Goal: Task Accomplishment & Management: Complete application form

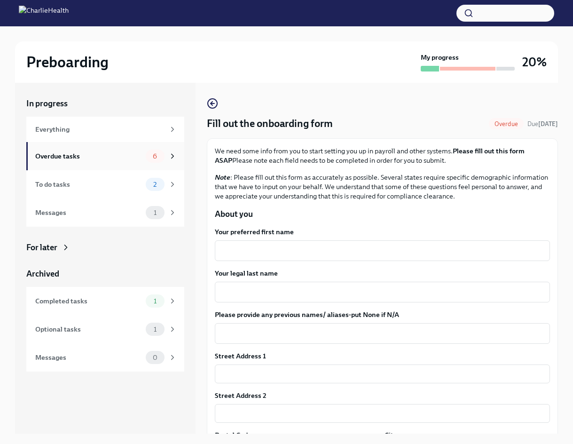
click at [101, 156] on div "Overdue tasks" at bounding box center [88, 156] width 107 height 10
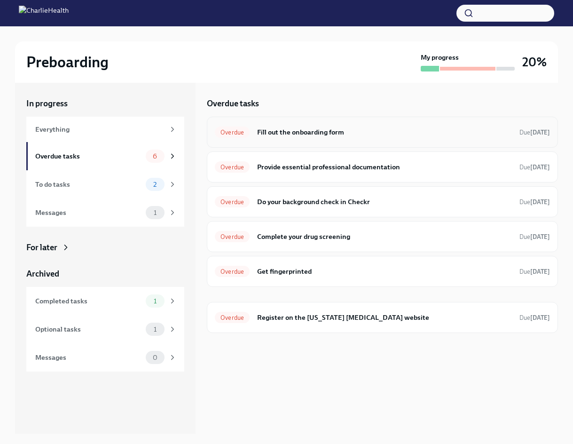
click at [343, 137] on div "Overdue Fill out the onboarding form Due [DATE]" at bounding box center [382, 132] width 335 height 15
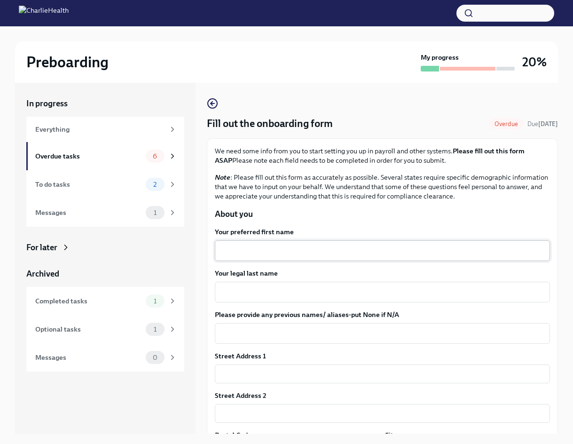
drag, startPoint x: 356, startPoint y: 254, endPoint x: 353, endPoint y: 249, distance: 5.9
click at [355, 253] on textarea "Your preferred first name" at bounding box center [382, 250] width 324 height 11
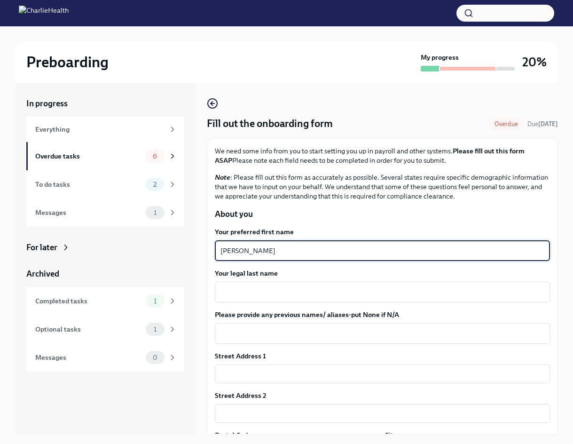
type textarea "[PERSON_NAME]"
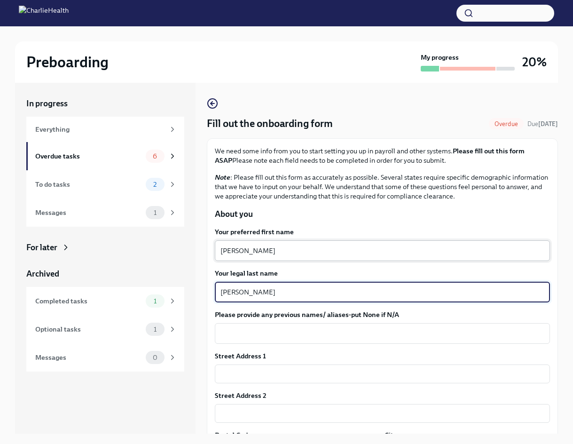
type textarea "[PERSON_NAME]"
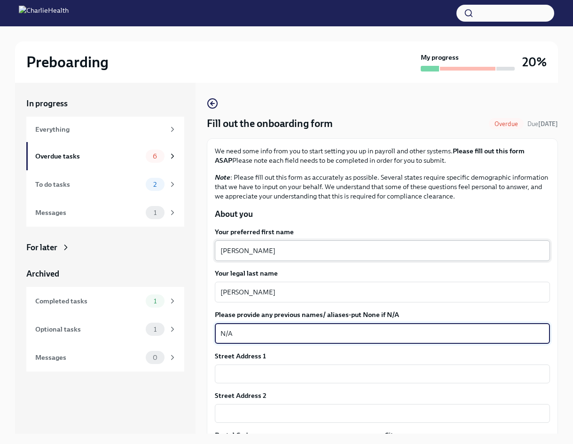
type textarea "N/A"
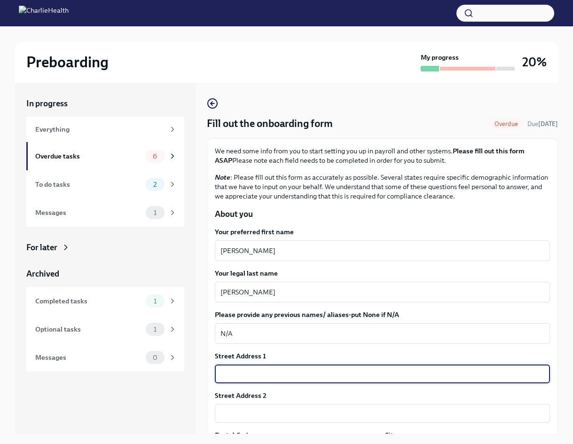
type input "22 Sundown Ct"
type input "47909"
type input "[GEOGRAPHIC_DATA]"
type input "IN"
type input "US"
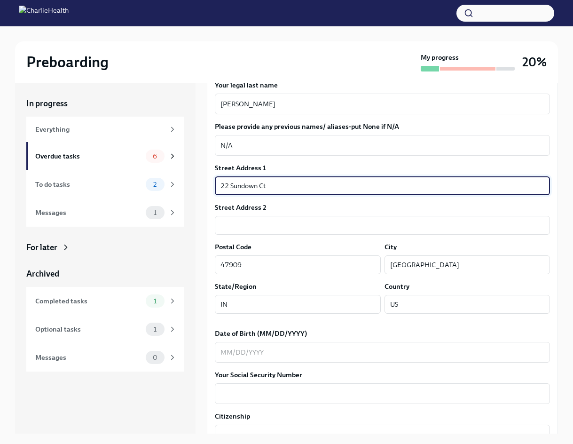
scroll to position [329, 0]
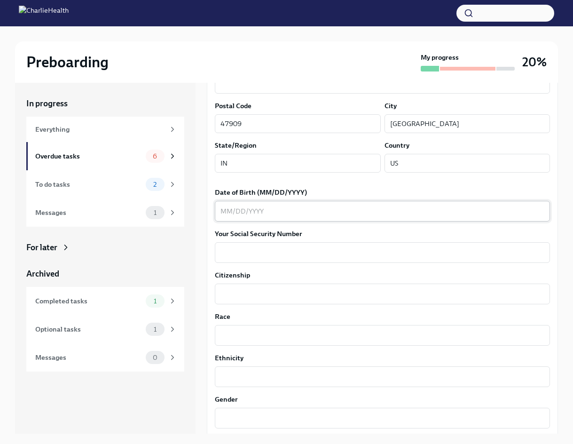
click at [308, 203] on div "x ​" at bounding box center [382, 211] width 335 height 21
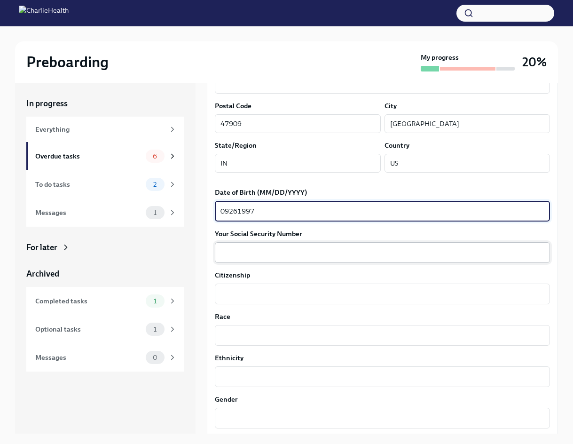
click at [287, 256] on textarea "Your Social Security Number" at bounding box center [382, 252] width 324 height 11
click at [231, 210] on textarea "09261997" at bounding box center [382, 210] width 324 height 11
click at [241, 210] on textarea "09/261997" at bounding box center [382, 210] width 324 height 11
type textarea "[DATE]"
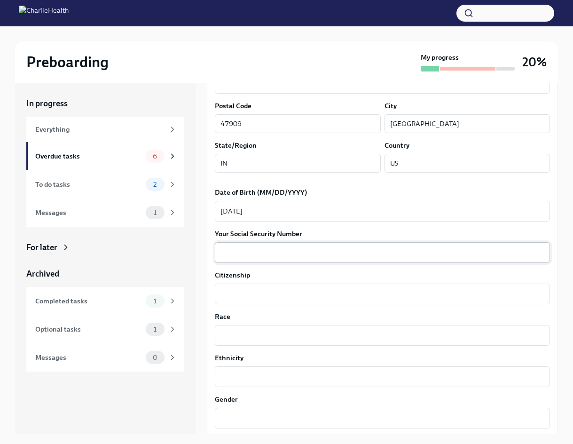
click at [248, 259] on div "x ​" at bounding box center [382, 252] width 335 height 21
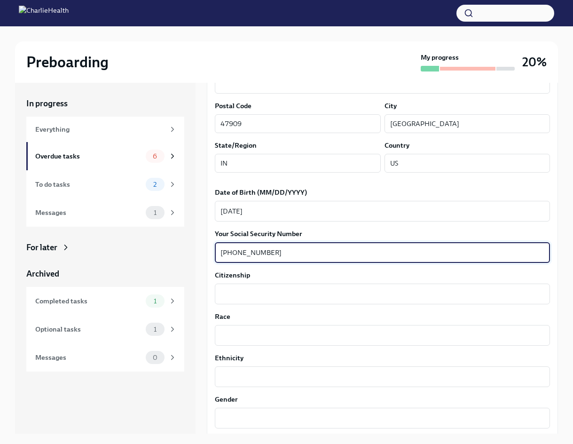
type textarea "[PHONE_NUMBER]"
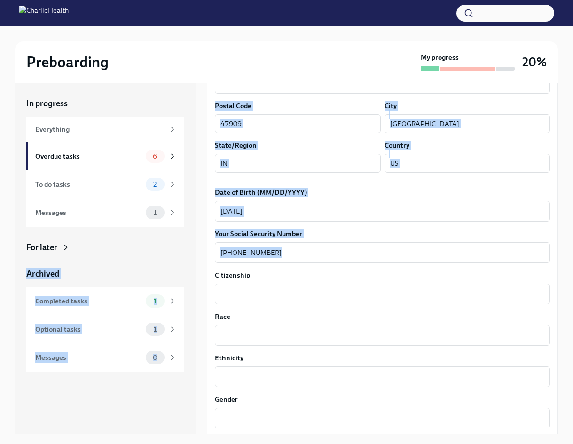
drag, startPoint x: 448, startPoint y: 258, endPoint x: 157, endPoint y: 256, distance: 290.8
click at [157, 256] on div "In progress Everything Overdue tasks 6 To do tasks 2 Messages 1 For later Archi…" at bounding box center [286, 258] width 543 height 350
click at [261, 252] on textarea "[PHONE_NUMBER]" at bounding box center [382, 252] width 324 height 11
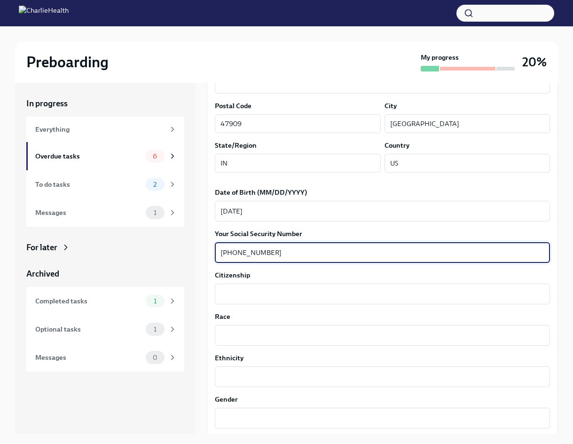
click at [261, 252] on textarea "[PHONE_NUMBER]" at bounding box center [382, 252] width 324 height 11
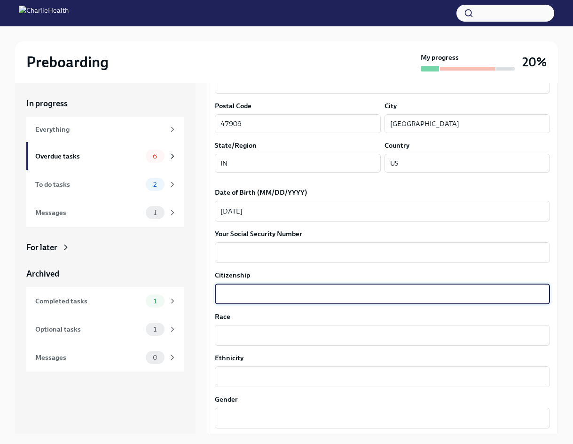
click at [262, 293] on textarea "Citizenship" at bounding box center [382, 293] width 324 height 11
type textarea "U"
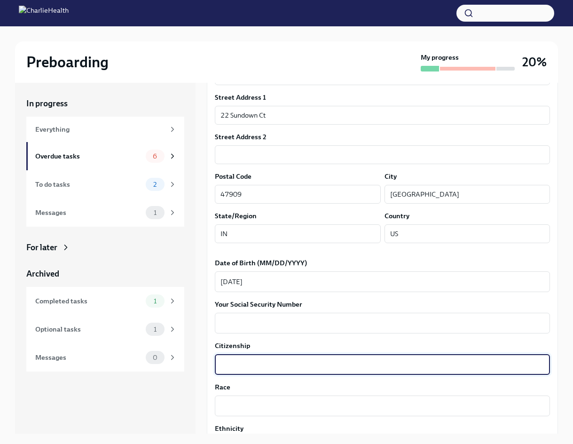
scroll to position [255, 0]
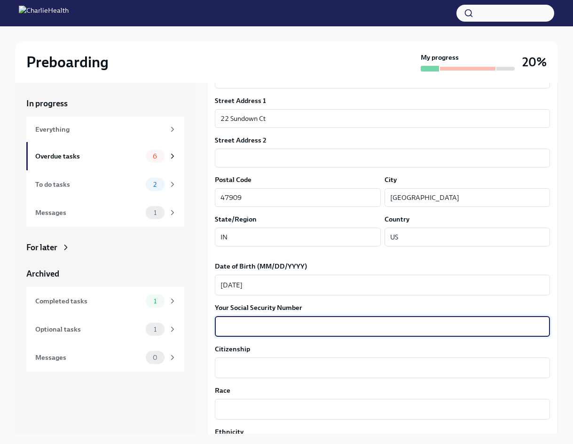
click at [367, 330] on textarea "Your Social Security Number" at bounding box center [382, 325] width 324 height 11
click at [351, 365] on textarea "Citizenship" at bounding box center [382, 367] width 324 height 11
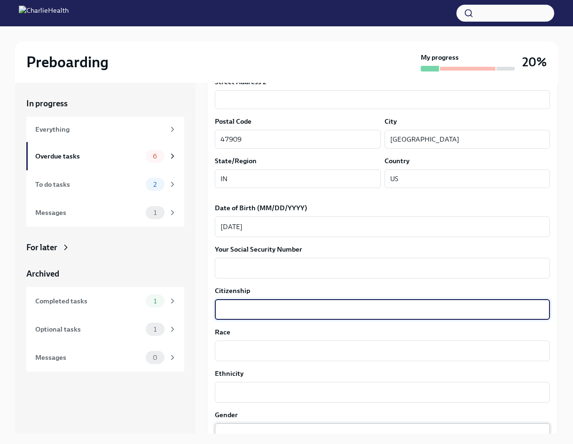
scroll to position [396, 0]
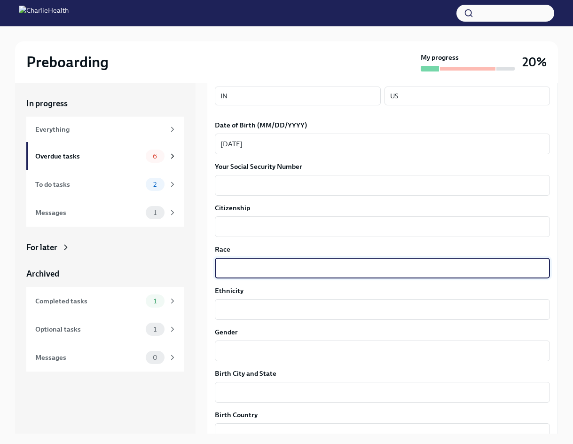
click at [323, 263] on textarea "Race" at bounding box center [382, 267] width 324 height 11
click at [317, 312] on textarea "Ethnicity" at bounding box center [382, 309] width 324 height 11
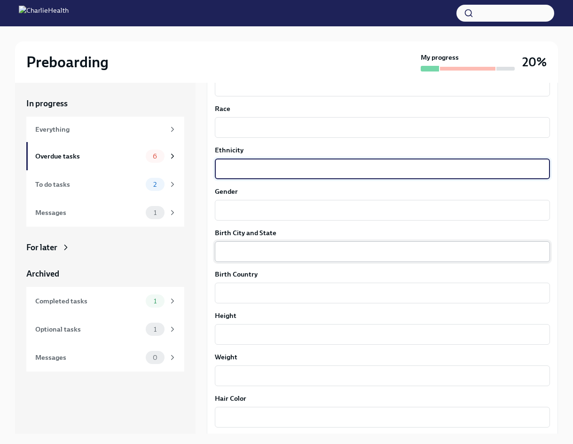
scroll to position [537, 0]
click at [313, 211] on textarea "Gender" at bounding box center [382, 209] width 324 height 11
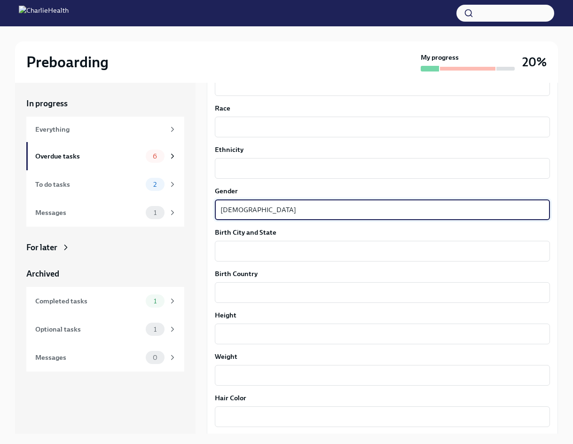
type textarea "female"
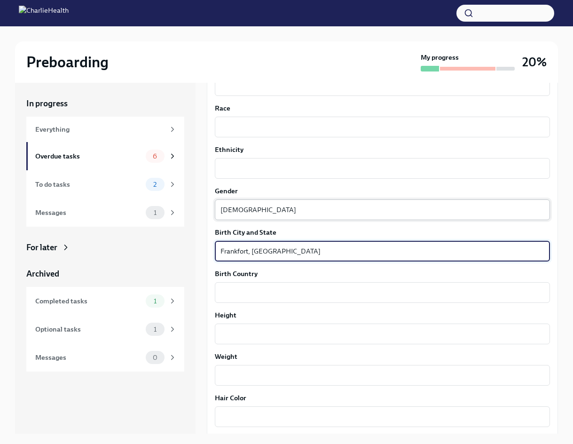
type textarea "Frankfort, [GEOGRAPHIC_DATA]"
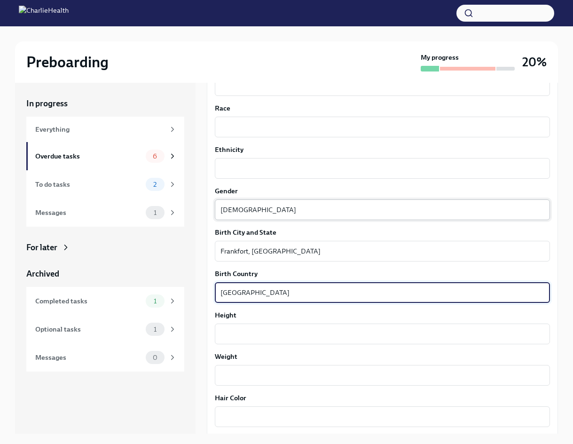
type textarea "USA"
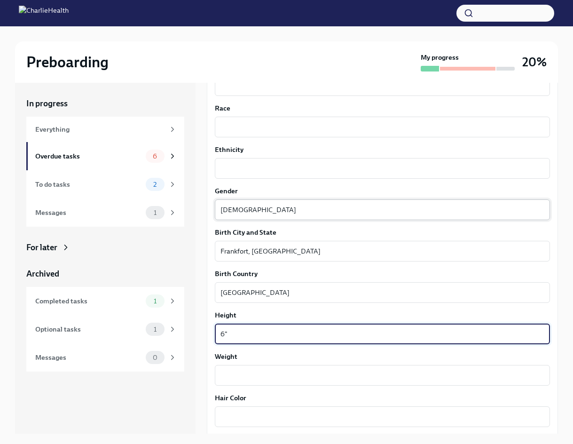
type textarea "6""
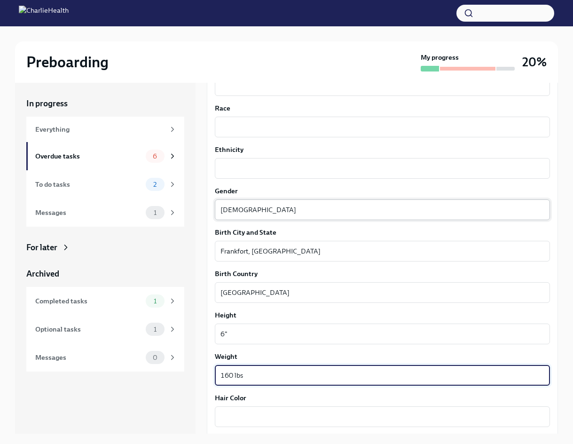
type textarea "160 lbs"
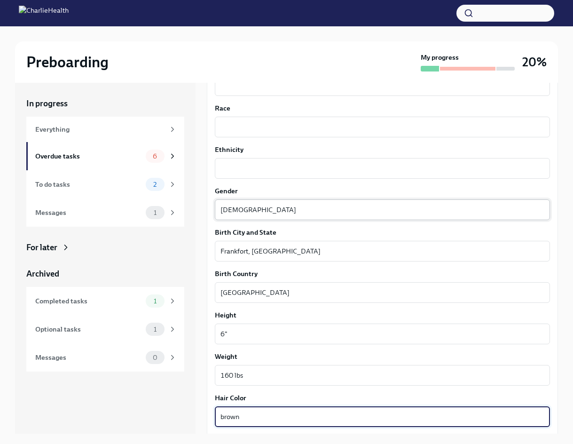
type textarea "brown"
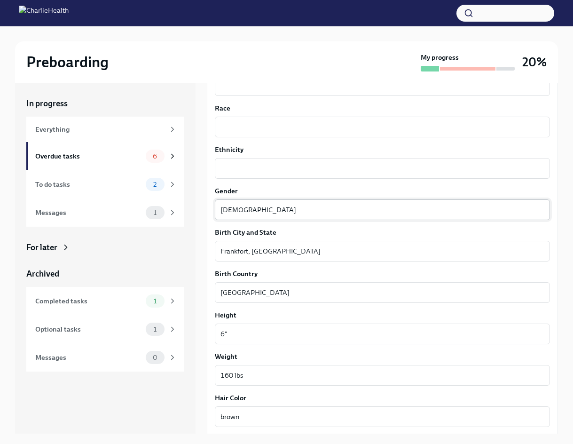
scroll to position [725, 0]
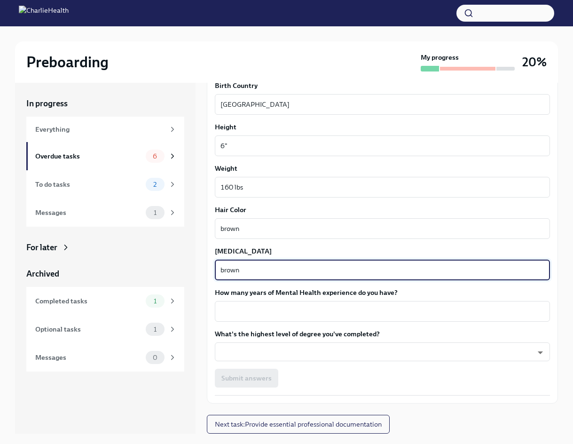
type textarea "brown"
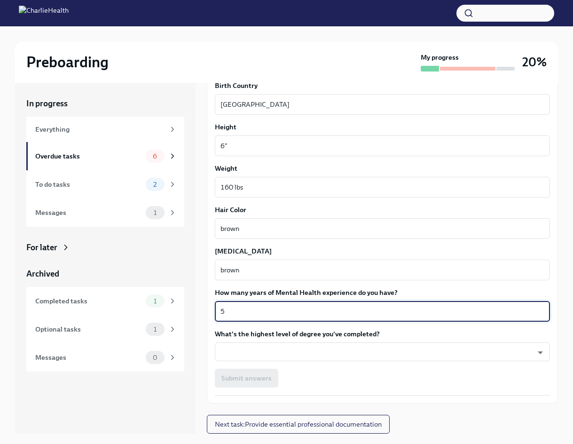
type textarea "5"
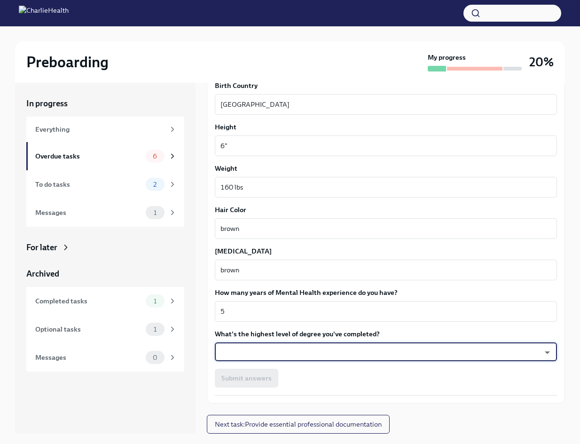
click at [371, 355] on body "Preboarding My progress 20% In progress Everything Overdue tasks 6 To do tasks …" at bounding box center [290, 229] width 580 height 459
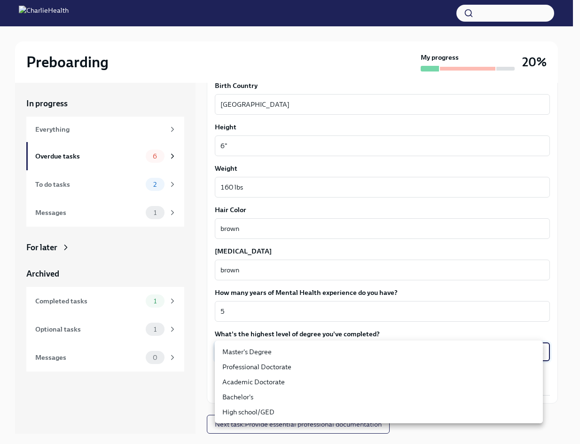
click at [280, 353] on li "Master's Degree" at bounding box center [379, 351] width 328 height 15
type input "2vBr-ghkD"
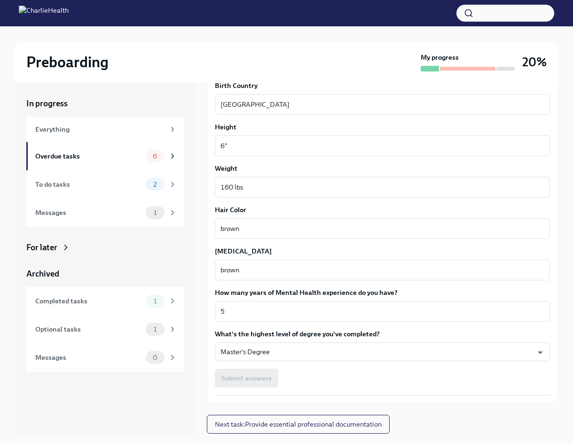
click at [273, 382] on div "Submit answers" at bounding box center [382, 377] width 335 height 19
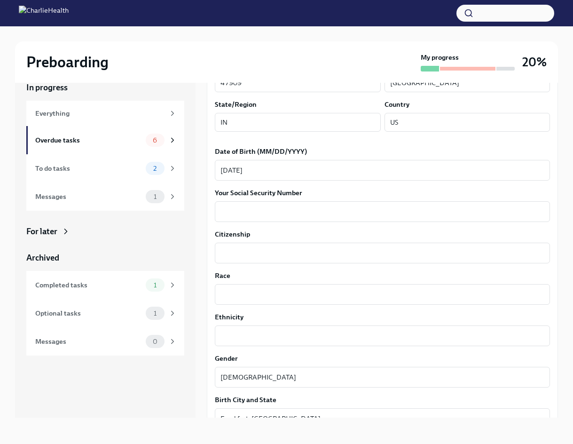
scroll to position [349, 0]
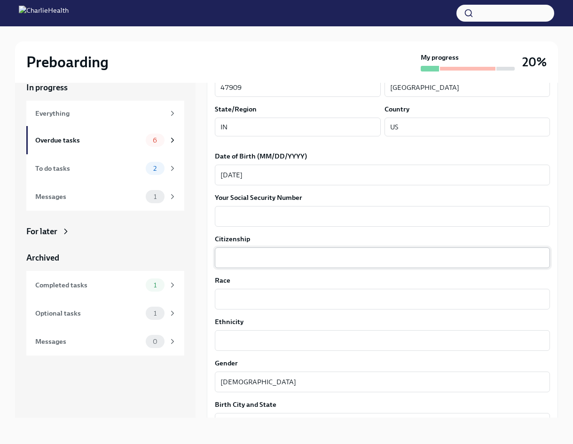
click at [299, 251] on div "x ​" at bounding box center [382, 257] width 335 height 21
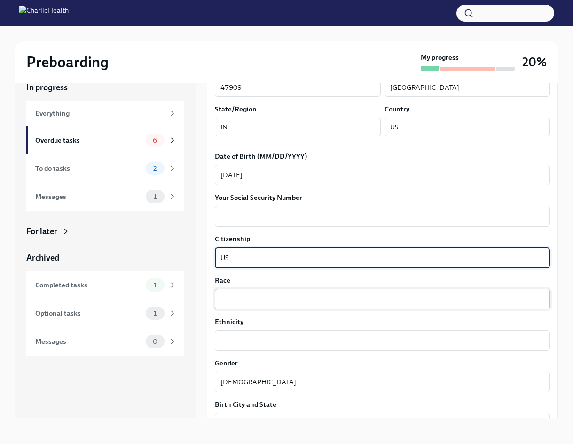
type textarea "US"
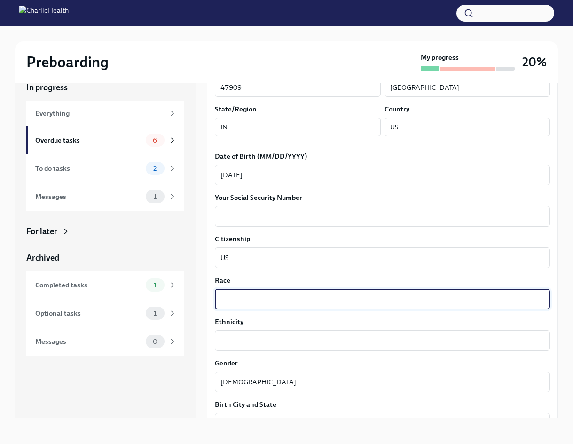
click at [256, 304] on textarea "Race" at bounding box center [382, 298] width 324 height 11
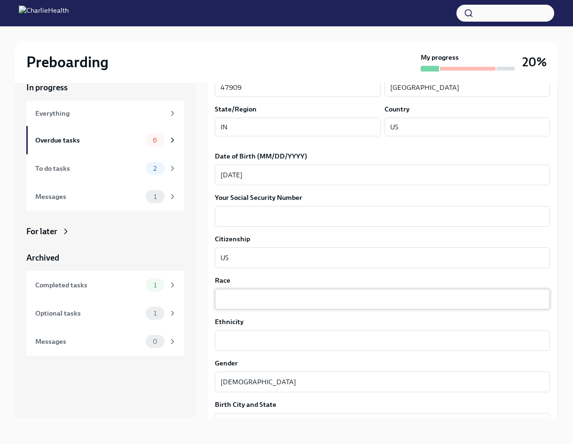
click at [265, 297] on textarea "Race" at bounding box center [382, 298] width 324 height 11
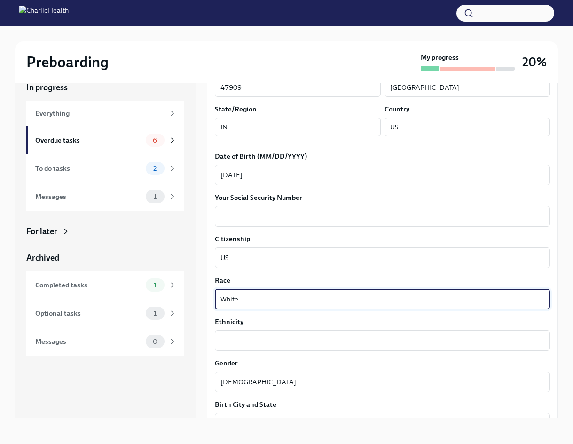
type textarea "White"
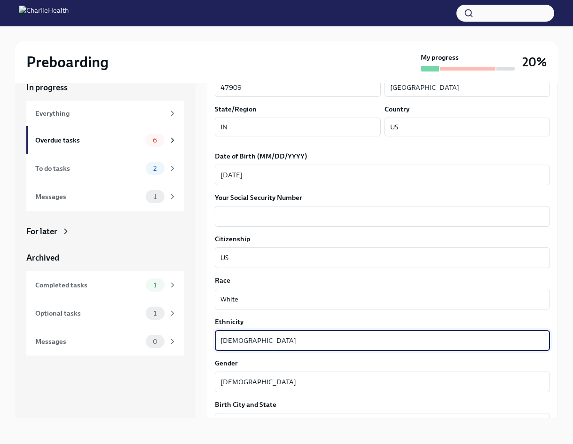
type textarea "[DEMOGRAPHIC_DATA]"
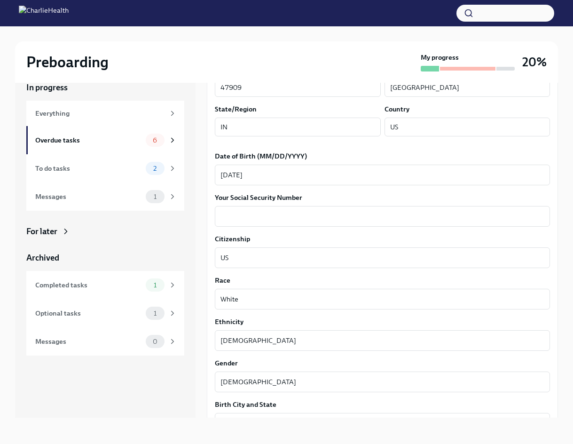
click at [539, 312] on div "Your preferred first name Thania x ​ Your legal last name Hernandez-Gaeta x ​ P…" at bounding box center [382, 304] width 335 height 885
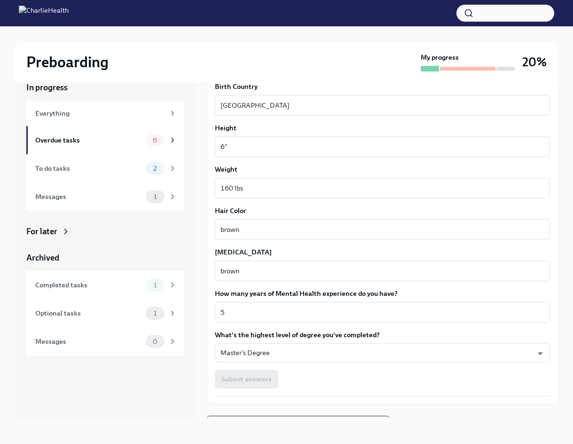
scroll to position [725, 0]
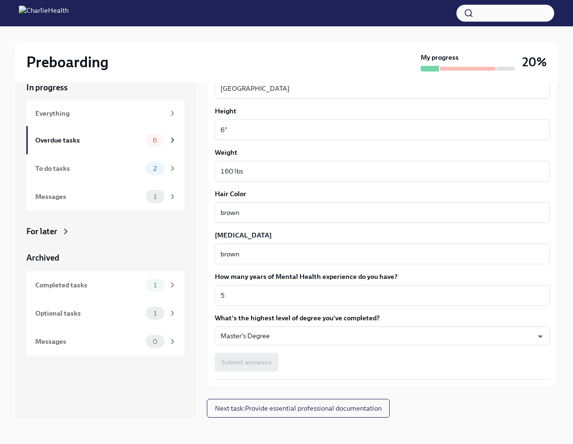
click at [244, 365] on div "Submit answers" at bounding box center [382, 361] width 335 height 19
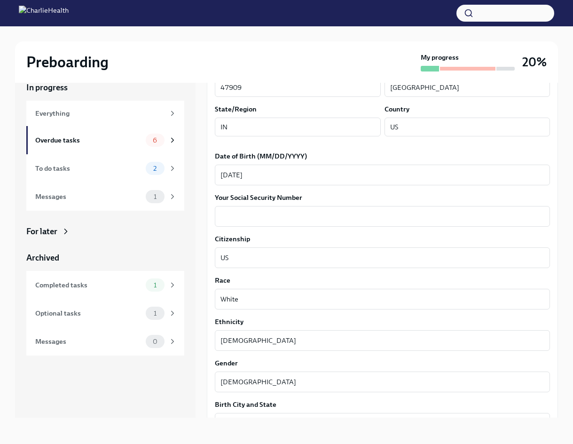
scroll to position [0, 0]
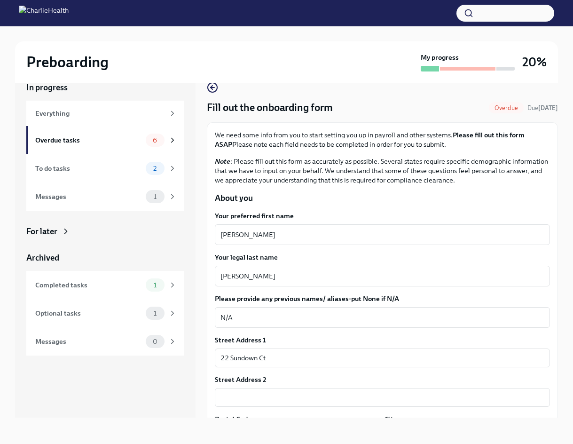
drag, startPoint x: 397, startPoint y: 341, endPoint x: 395, endPoint y: 328, distance: 13.5
click at [396, 340] on div "Street Address 1" at bounding box center [382, 339] width 335 height 9
drag, startPoint x: 395, startPoint y: 317, endPoint x: 393, endPoint y: 323, distance: 6.8
click at [394, 317] on textarea "N/A" at bounding box center [382, 317] width 324 height 11
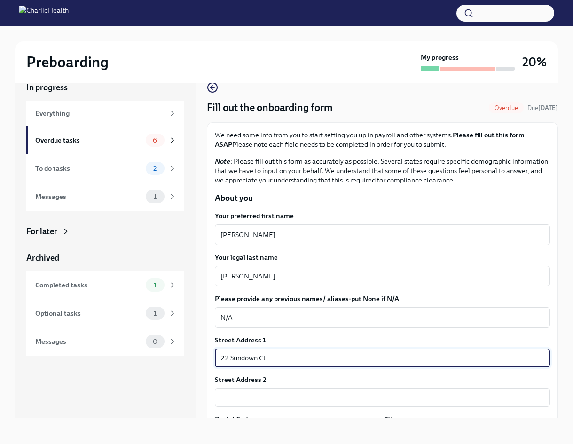
drag, startPoint x: 389, startPoint y: 352, endPoint x: 386, endPoint y: 368, distance: 16.7
click at [389, 352] on input "22 Sundown Ct" at bounding box center [382, 357] width 335 height 19
click at [379, 404] on input "text" at bounding box center [382, 397] width 335 height 19
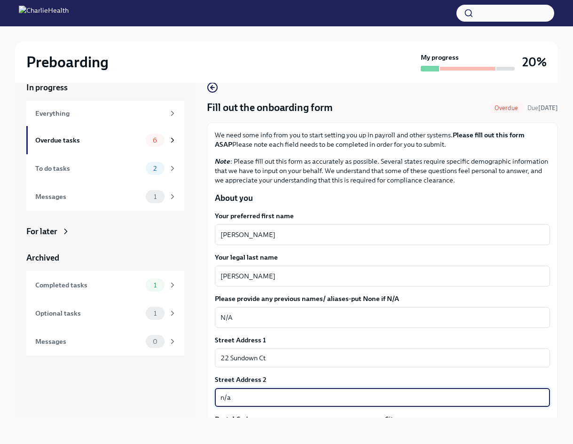
type input "n/a"
click at [504, 194] on p "About you" at bounding box center [382, 197] width 335 height 11
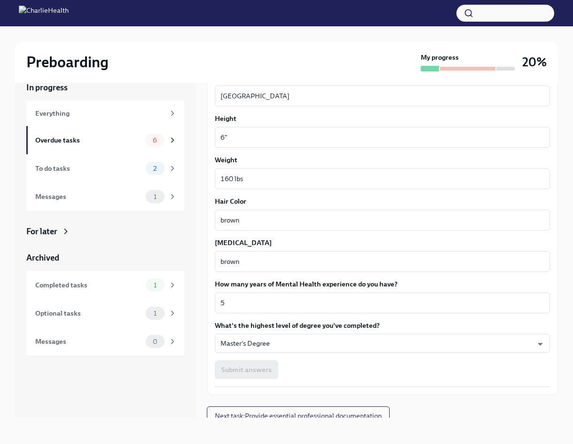
scroll to position [725, 0]
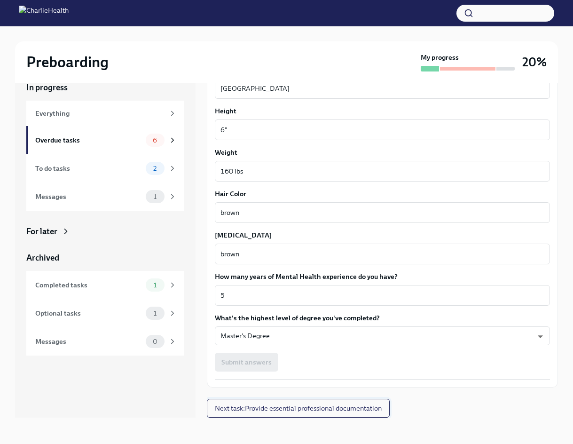
click at [355, 408] on span "Next task : Provide essential professional documentation" at bounding box center [298, 407] width 167 height 9
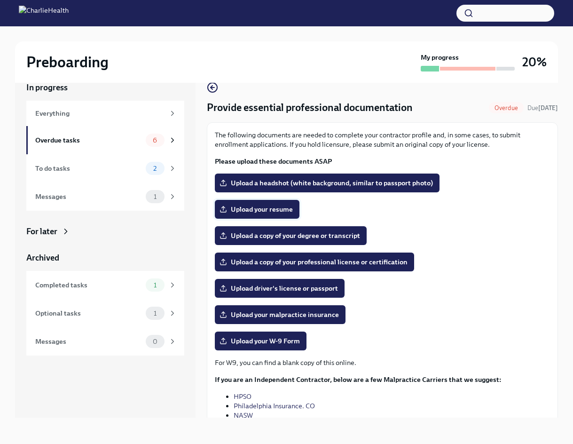
click at [245, 203] on label "Upload your resume" at bounding box center [257, 209] width 85 height 19
click at [0, 0] on input "Upload your resume" at bounding box center [0, 0] width 0 height 0
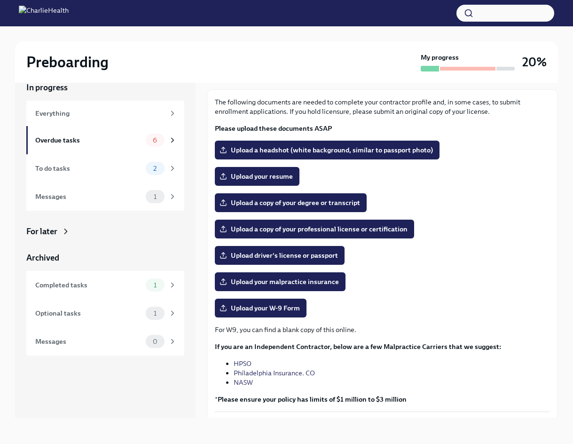
scroll to position [65, 0]
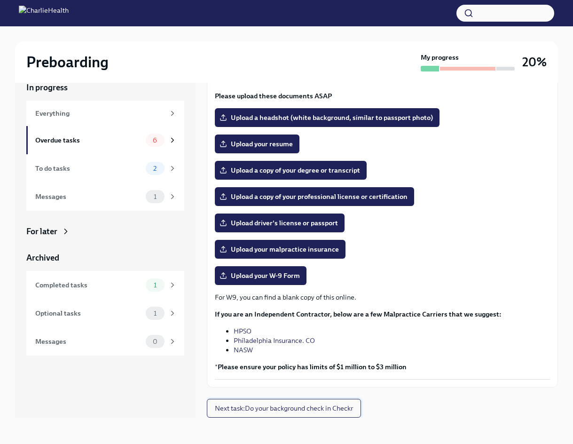
click at [278, 407] on span "Next task : Do your background check in Checkr" at bounding box center [284, 407] width 138 height 9
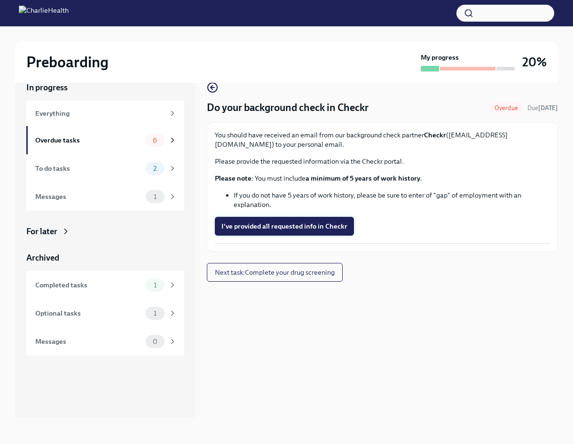
click at [302, 226] on span "I've provided all requested info in Checkr" at bounding box center [284, 225] width 126 height 9
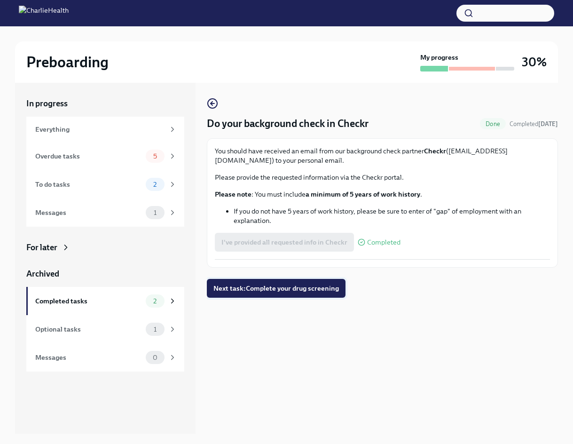
click at [313, 287] on span "Next task : Complete your drug screening" at bounding box center [275, 287] width 125 height 9
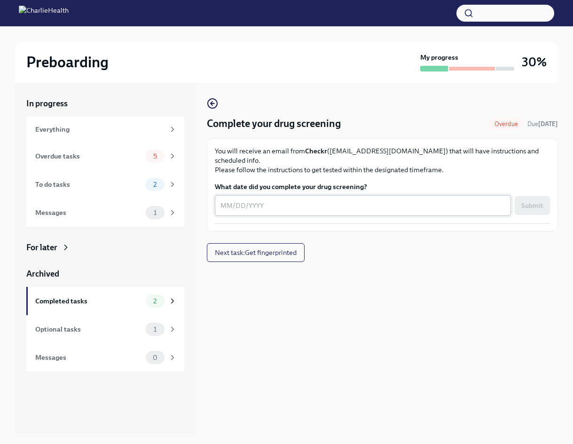
click at [322, 200] on textarea "What date did you complete your drug screening?" at bounding box center [362, 205] width 285 height 11
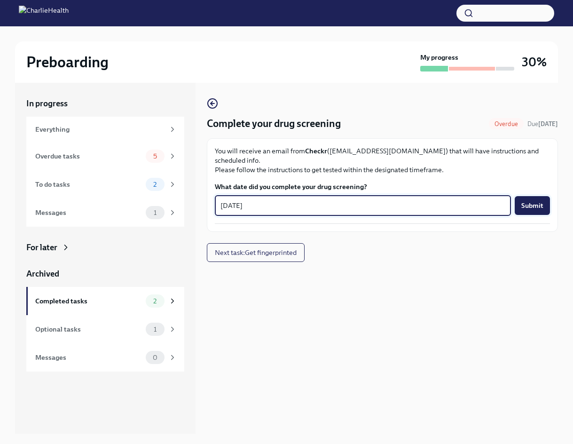
type textarea "09/19/2025"
click at [536, 201] on span "Submit" at bounding box center [532, 205] width 22 height 9
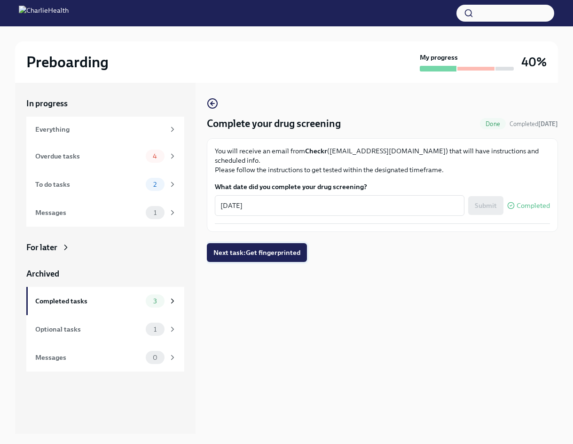
click at [255, 248] on span "Next task : Get fingerprinted" at bounding box center [256, 252] width 87 height 9
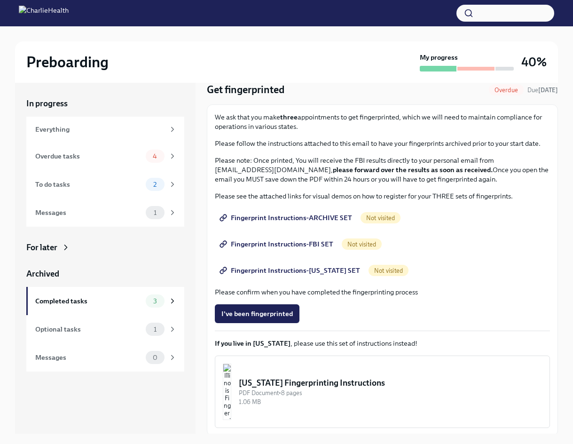
scroll to position [19, 0]
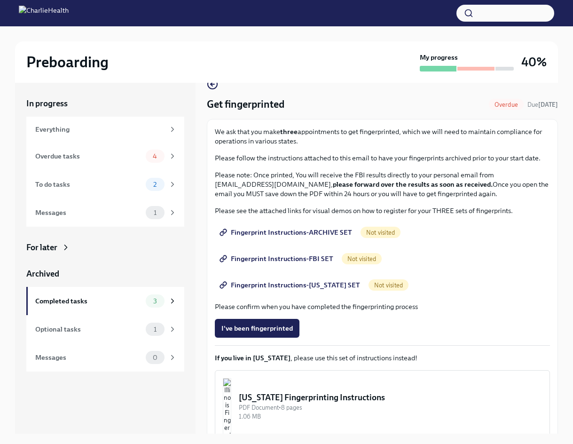
click at [317, 233] on span "Fingerprint Instructions-ARCHIVE SET" at bounding box center [286, 231] width 131 height 9
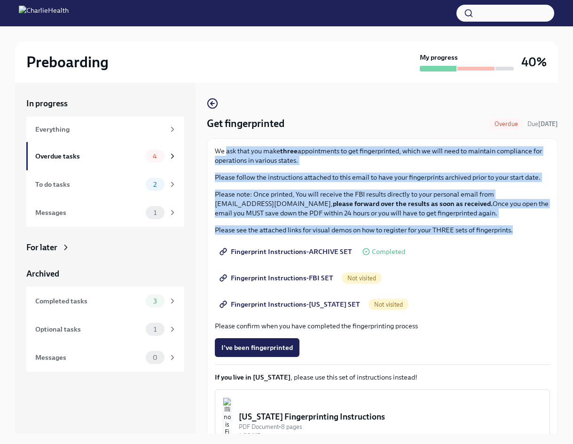
drag, startPoint x: 227, startPoint y: 149, endPoint x: 549, endPoint y: 231, distance: 331.9
click at [549, 231] on div "We ask that you make three appointments to get fingerprinted, which we will nee…" at bounding box center [382, 303] width 351 height 331
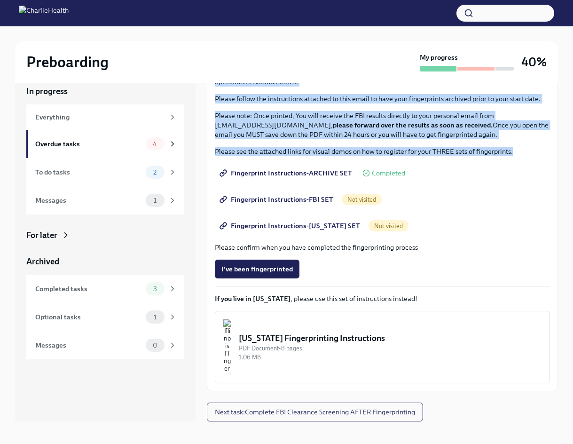
scroll to position [16, 0]
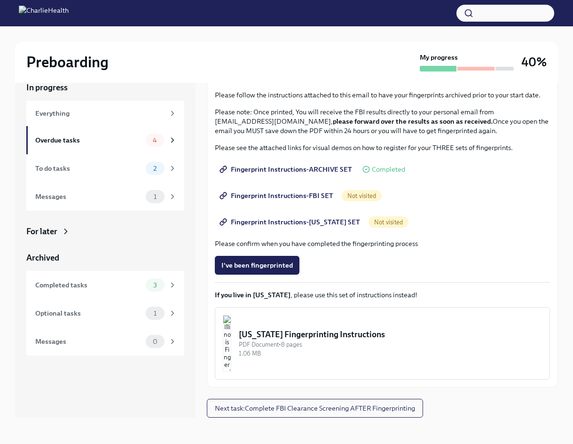
click at [521, 231] on div "Fingerprint Instructions-FLORIDA SET Not visited" at bounding box center [382, 221] width 335 height 19
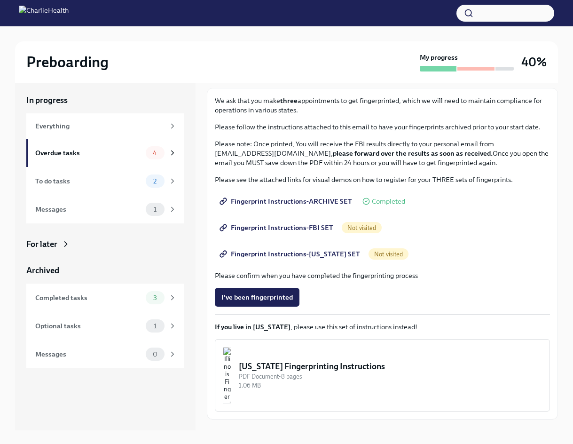
scroll to position [0, 0]
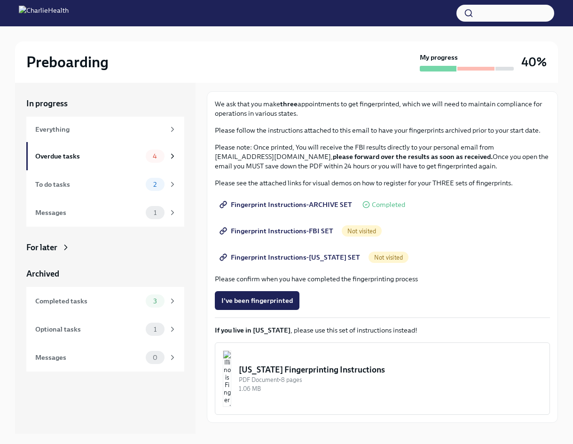
click at [50, 8] on img at bounding box center [44, 13] width 50 height 15
click at [55, 19] on img at bounding box center [44, 13] width 50 height 15
click at [61, 59] on h2 "Preboarding" at bounding box center [67, 62] width 82 height 19
click at [94, 24] on div at bounding box center [286, 13] width 573 height 26
click at [69, 8] on img at bounding box center [44, 13] width 50 height 15
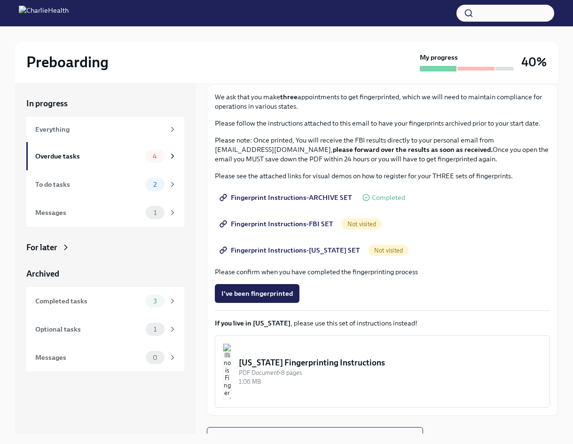
scroll to position [66, 0]
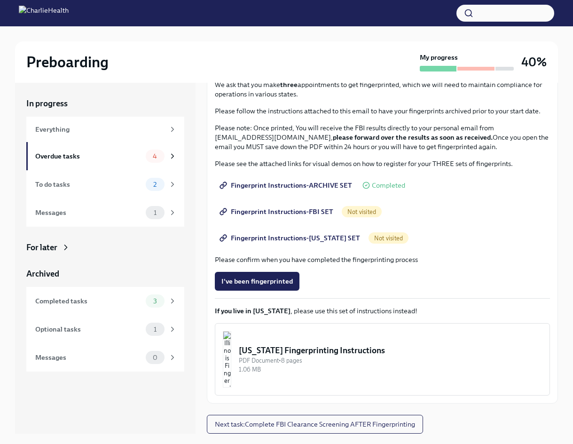
click at [20, 11] on img at bounding box center [44, 13] width 50 height 15
click at [50, 10] on img at bounding box center [44, 13] width 50 height 15
click at [161, 18] on div at bounding box center [286, 13] width 573 height 26
click at [521, 16] on button "button" at bounding box center [505, 13] width 98 height 17
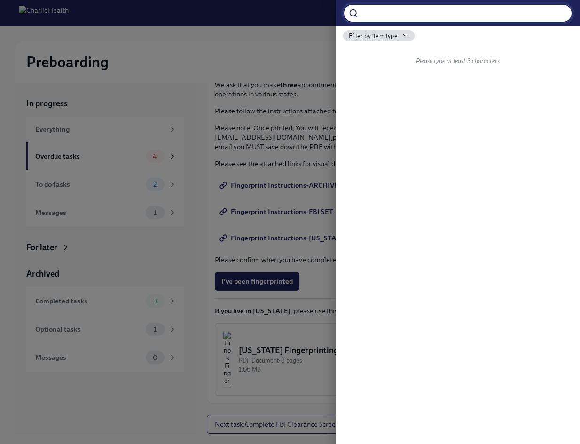
click at [365, 39] on span "Filter by item type" at bounding box center [373, 35] width 49 height 9
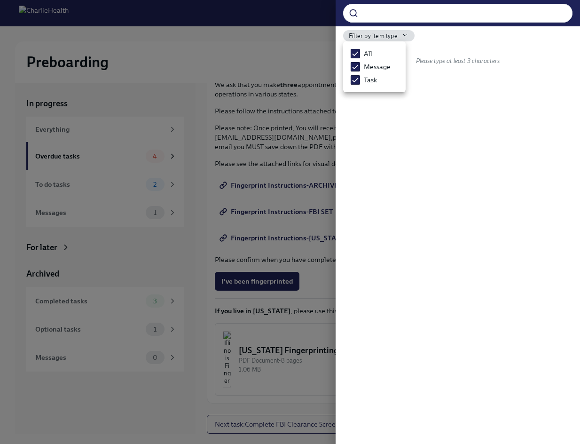
click at [311, 33] on div at bounding box center [290, 222] width 580 height 444
click at [54, 71] on div at bounding box center [290, 222] width 580 height 444
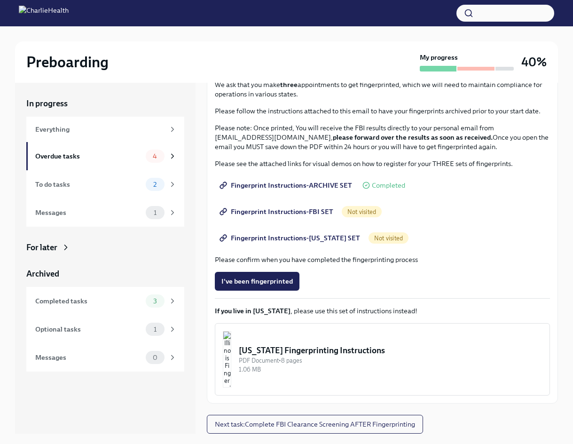
click at [55, 62] on h2 "Preboarding" at bounding box center [67, 62] width 82 height 19
drag, startPoint x: 55, startPoint y: 62, endPoint x: 64, endPoint y: 5, distance: 57.2
click at [56, 48] on div "Preboarding My progress 40%" at bounding box center [286, 61] width 543 height 41
click at [310, 210] on span "Fingerprint Instructions-FBI SET" at bounding box center [277, 211] width 112 height 9
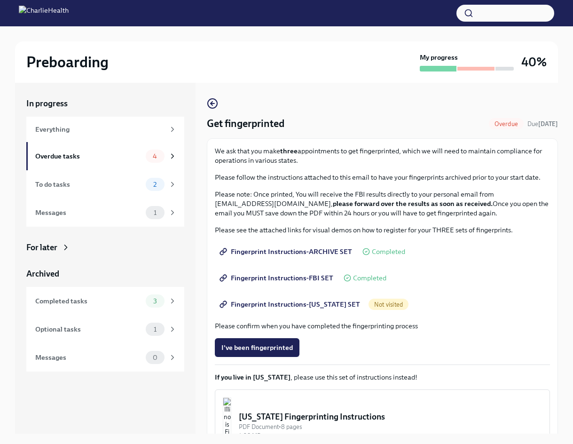
click at [382, 302] on span "Not visited" at bounding box center [388, 304] width 40 height 7
click at [317, 301] on span "Fingerprint Instructions-[US_STATE] SET" at bounding box center [290, 303] width 139 height 9
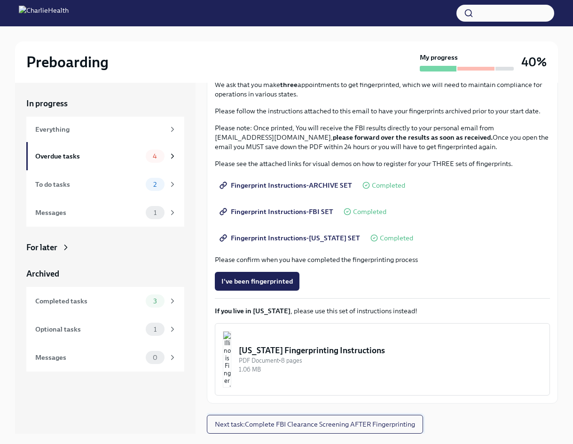
click at [371, 421] on span "Next task : Complete FBI Clearance Screening AFTER Fingerprinting" at bounding box center [315, 423] width 200 height 9
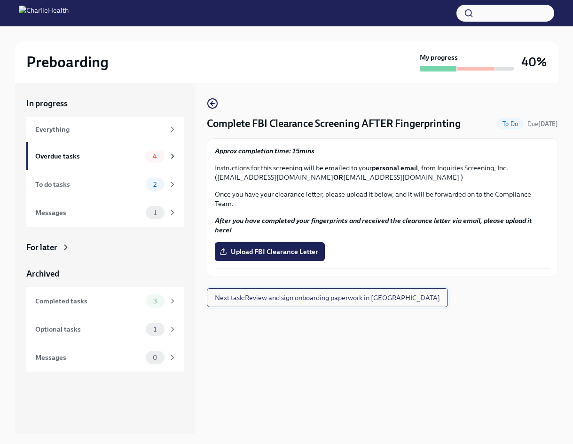
click at [348, 288] on button "Next task : Review and sign onboarding paperwork in [GEOGRAPHIC_DATA]" at bounding box center [327, 297] width 241 height 19
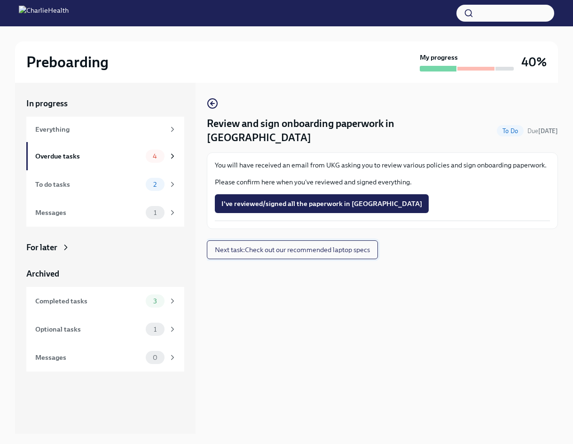
click at [350, 245] on span "Next task : Check out our recommended laptop specs" at bounding box center [292, 249] width 155 height 9
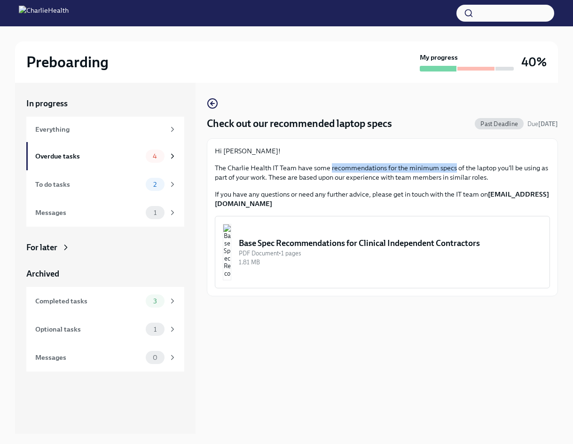
drag, startPoint x: 332, startPoint y: 164, endPoint x: 454, endPoint y: 169, distance: 122.7
click at [454, 169] on p "The Charlie Health IT Team have some recommendations for the minimum specs of t…" at bounding box center [382, 172] width 335 height 19
click at [354, 244] on div "Base Spec Recommendations for Clinical Independent Contractors" at bounding box center [390, 242] width 303 height 11
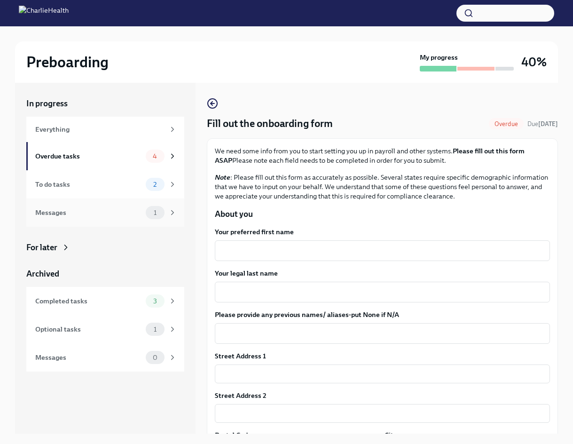
click at [107, 208] on div "Messages" at bounding box center [88, 212] width 107 height 10
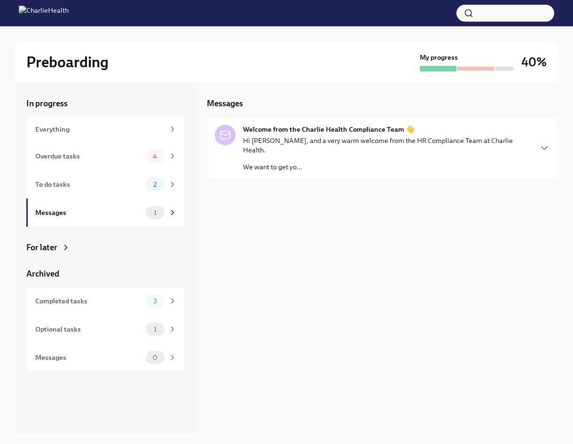
click at [390, 125] on strong "Welcome from the Charlie Health Compliance Team 👋" at bounding box center [328, 129] width 171 height 9
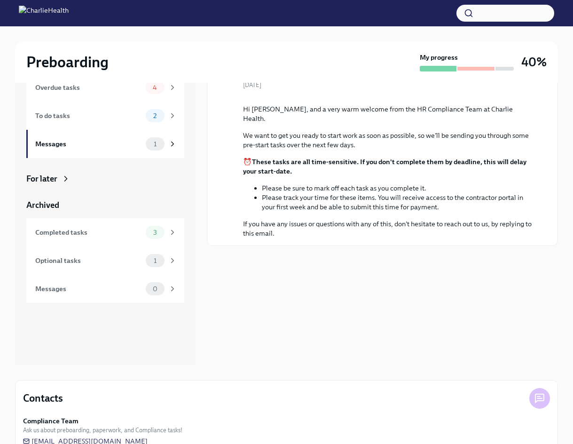
scroll to position [90, 0]
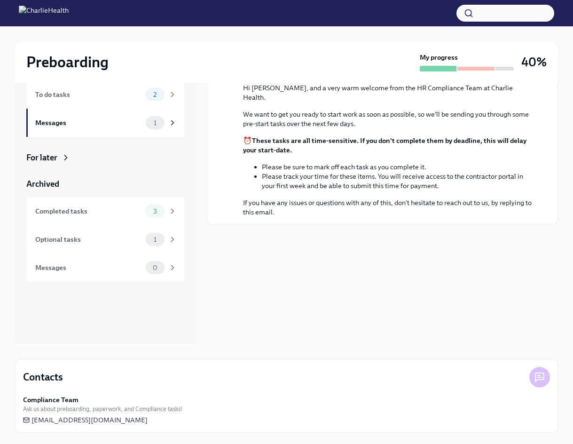
click at [535, 377] on icon at bounding box center [539, 377] width 8 height 8
click at [545, 376] on div at bounding box center [539, 376] width 21 height 21
drag, startPoint x: 163, startPoint y: 421, endPoint x: 14, endPoint y: 423, distance: 149.4
click at [14, 423] on div "Preboarding My progress 40% In progress Everything Overdue tasks 4 To do tasks …" at bounding box center [286, 190] width 573 height 507
click at [343, 411] on div "Compliance Team Ask us about preboarding, paperwork, and Compliance tasks!" at bounding box center [286, 404] width 527 height 18
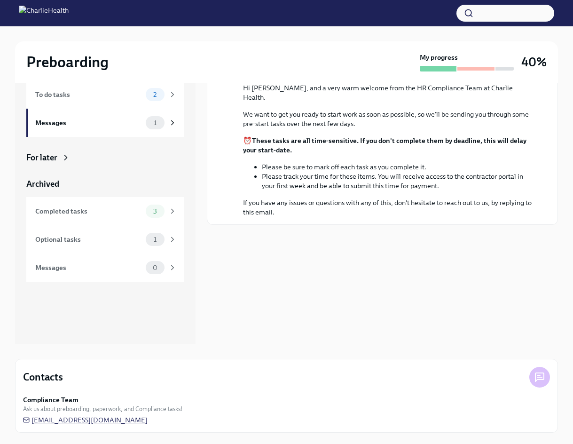
drag, startPoint x: 158, startPoint y: 425, endPoint x: 31, endPoint y: 421, distance: 127.4
click at [32, 420] on div "Contacts Compliance Team Ask us about preboarding, paperwork, and Compliance ta…" at bounding box center [286, 395] width 543 height 74
drag, startPoint x: 153, startPoint y: 420, endPoint x: 80, endPoint y: 418, distance: 72.8
click at [58, 418] on div "Compliance Team Ask us about preboarding, paperwork, and Compliance tasks! [EMA…" at bounding box center [286, 410] width 527 height 30
drag, startPoint x: 152, startPoint y: 419, endPoint x: 99, endPoint y: 420, distance: 53.6
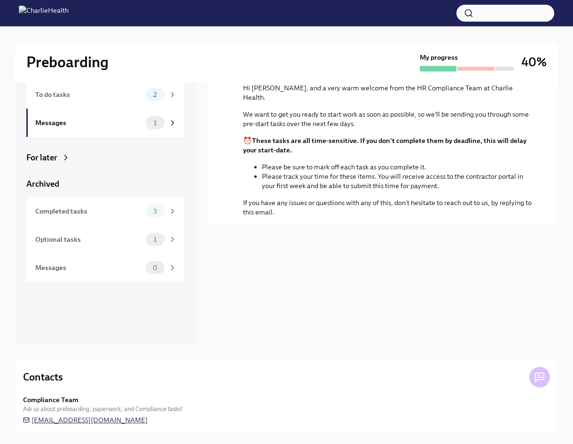
click at [99, 420] on div "Compliance Team Ask us about preboarding, paperwork, and Compliance tasks! [EMA…" at bounding box center [286, 410] width 527 height 30
click at [110, 420] on span "[EMAIL_ADDRESS][DOMAIN_NAME]" at bounding box center [85, 419] width 125 height 9
click at [451, 343] on div "Messages Welcome from the Charlie Health Compliance Team 👋 Archive [DATE] Hi [P…" at bounding box center [382, 168] width 351 height 350
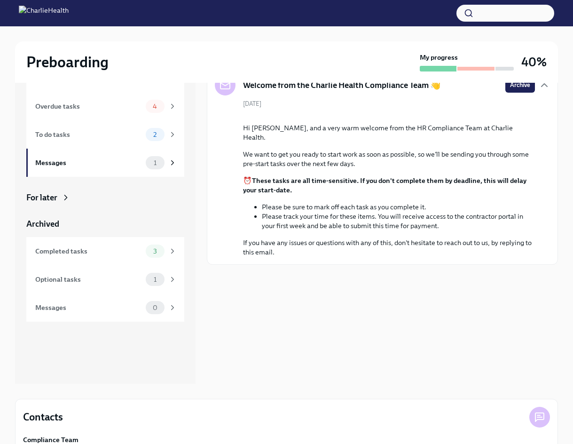
scroll to position [0, 0]
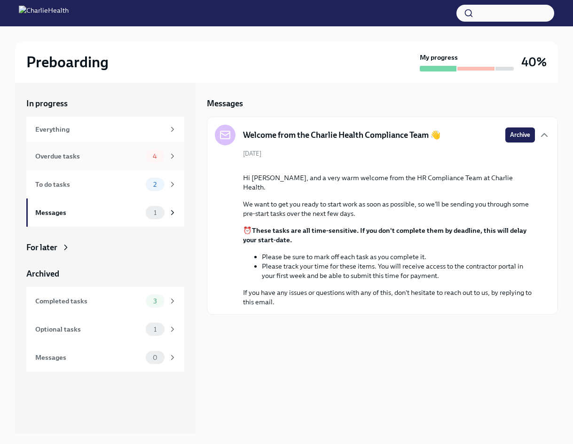
click at [122, 157] on div "Overdue tasks" at bounding box center [88, 156] width 107 height 10
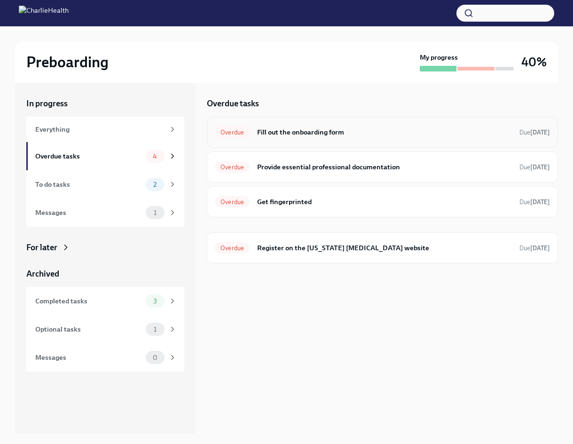
click at [482, 140] on div "Overdue Fill out the onboarding form Due [DATE]" at bounding box center [382, 132] width 351 height 31
click at [240, 135] on span "Overdue" at bounding box center [232, 132] width 35 height 7
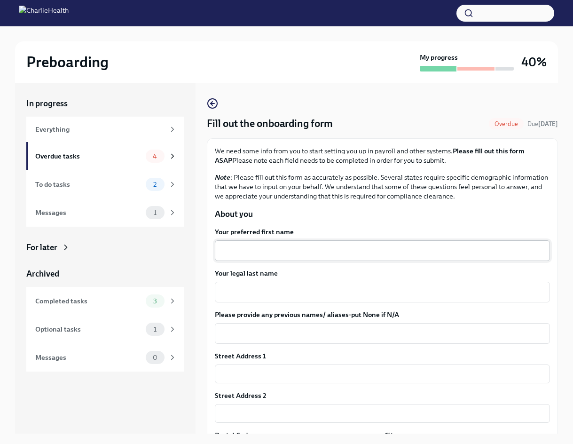
click at [403, 249] on textarea "Your preferred first name" at bounding box center [382, 250] width 324 height 11
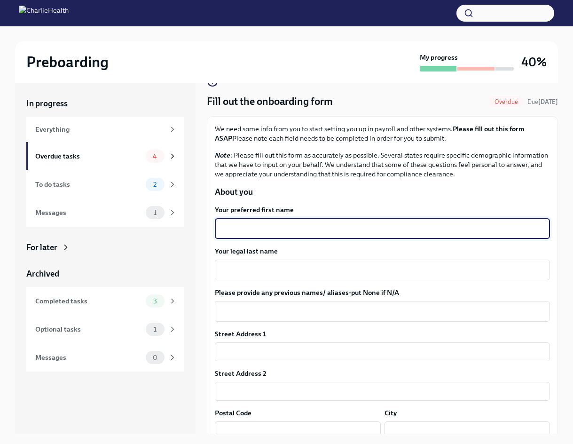
scroll to position [20, 0]
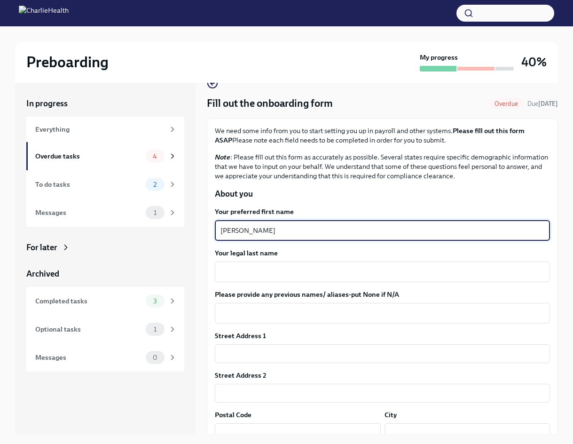
type textarea "[PERSON_NAME]"
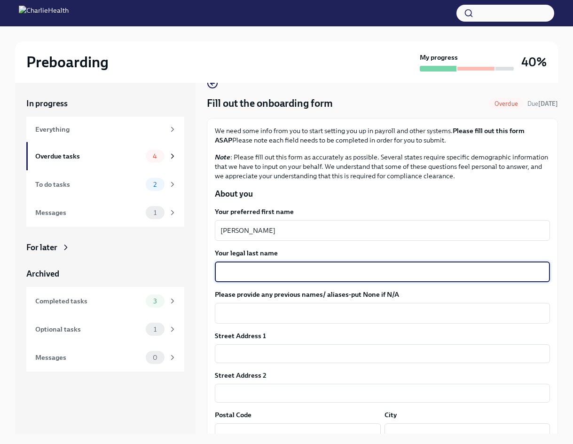
type textarea "G"
type textarea "[PERSON_NAME]"
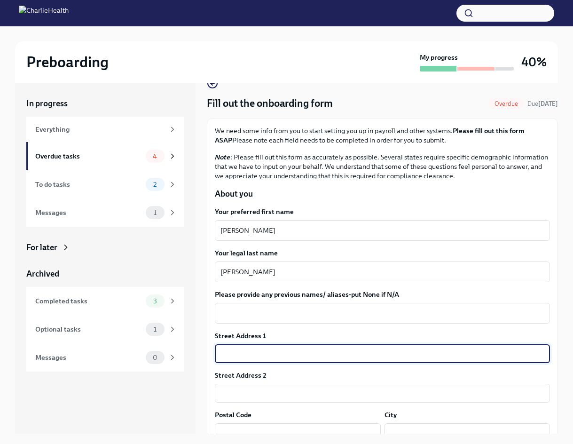
type input "22 Sundown Ct"
type input "47909"
type input "[GEOGRAPHIC_DATA]"
type input "IN"
type input "US"
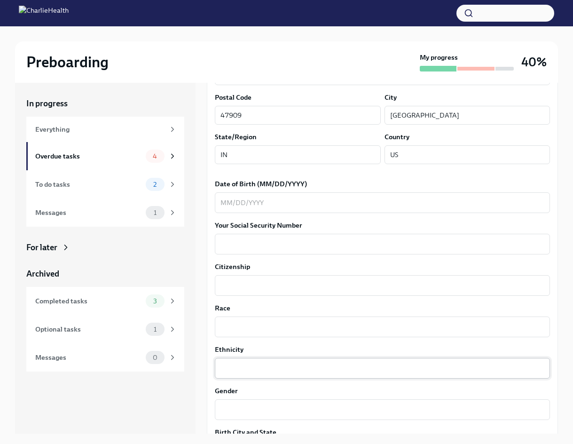
scroll to position [349, 0]
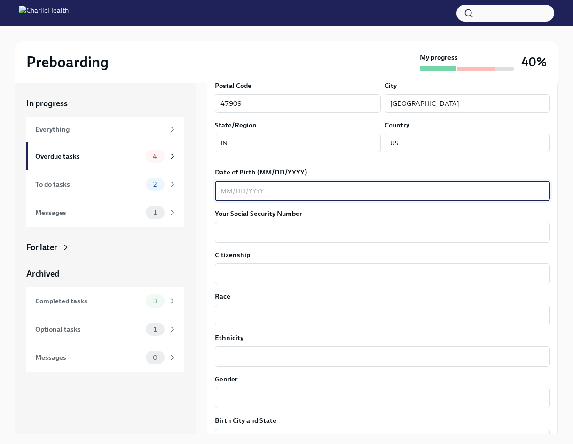
click at [293, 190] on textarea "Date of Birth (MM/DD/YYYY)" at bounding box center [382, 190] width 324 height 11
type textarea "[DATE]"
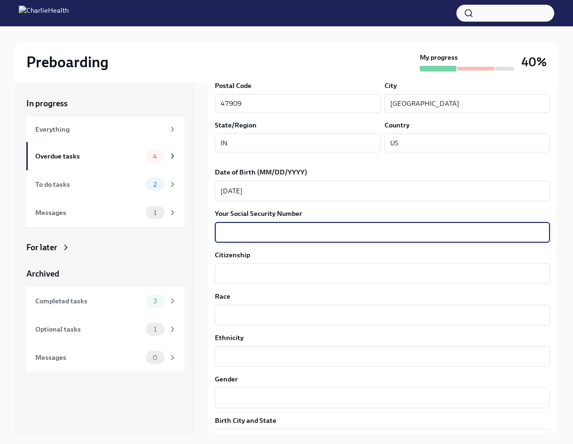
click at [357, 234] on textarea "Your Social Security Number" at bounding box center [382, 231] width 324 height 11
type textarea "310-19-7403"
click at [359, 271] on textarea "Citizenship" at bounding box center [382, 273] width 324 height 11
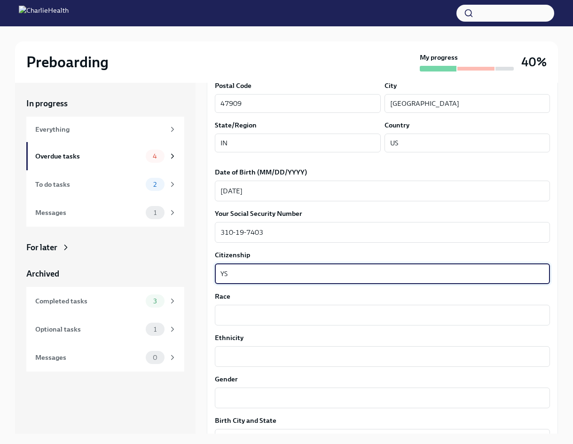
paste textarea "[STREET_ADDRESS][PERSON_NAME]"
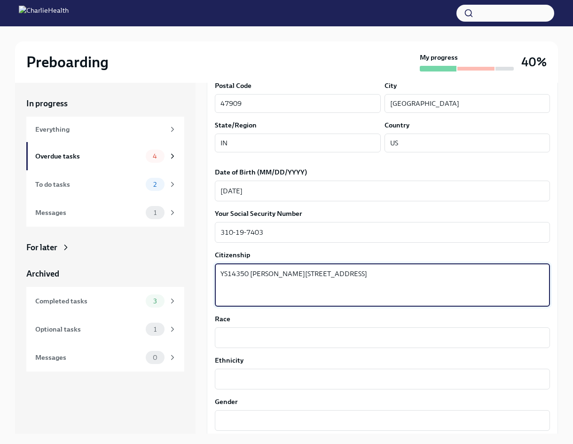
type textarea "YS14350 [PERSON_NAME][STREET_ADDRESS]"
drag, startPoint x: 358, startPoint y: 290, endPoint x: 168, endPoint y: 231, distance: 199.3
click at [168, 231] on div "In progress Everything Overdue tasks 4 To do tasks 2 Messages 1 For later Archi…" at bounding box center [286, 258] width 543 height 350
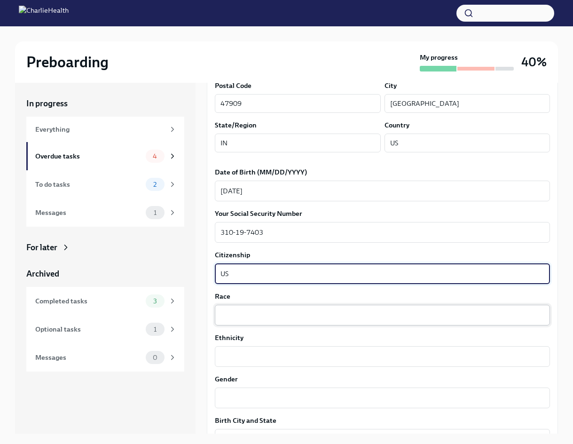
type textarea "US"
click at [302, 314] on textarea "Race" at bounding box center [382, 314] width 324 height 11
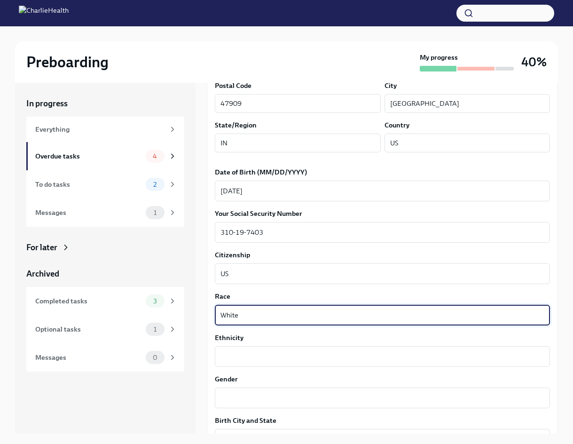
type textarea "White"
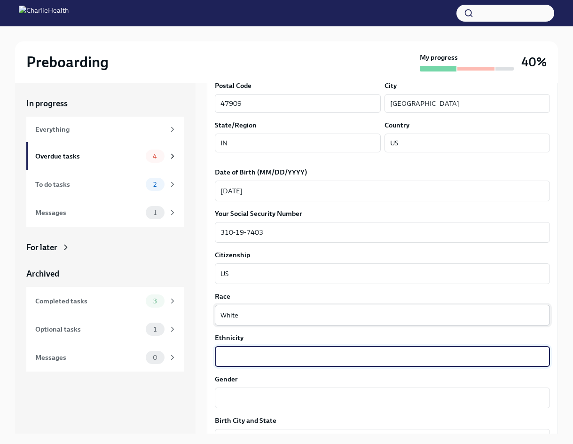
type textarea "L"
type textarea "[DEMOGRAPHIC_DATA]"
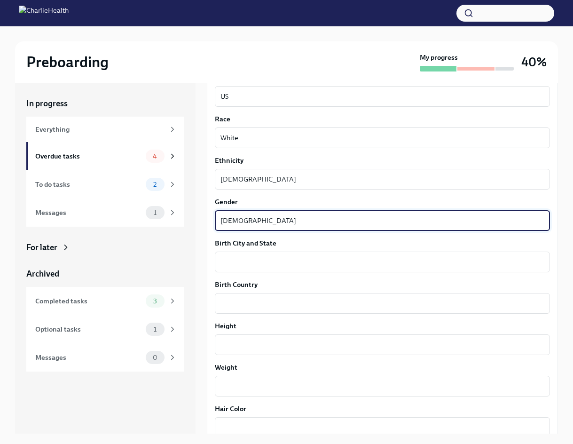
scroll to position [537, 0]
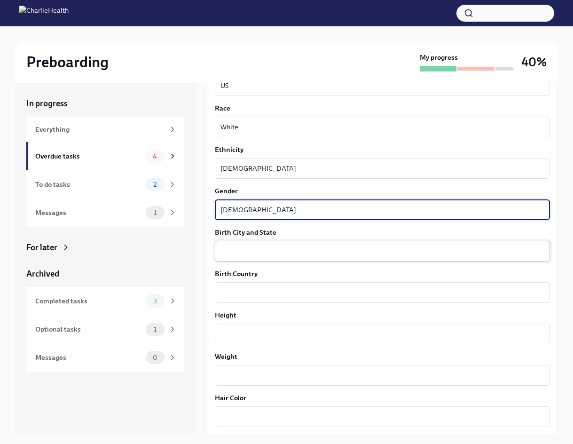
type textarea "[DEMOGRAPHIC_DATA]"
click at [381, 245] on textarea "Birth City and State" at bounding box center [382, 250] width 324 height 11
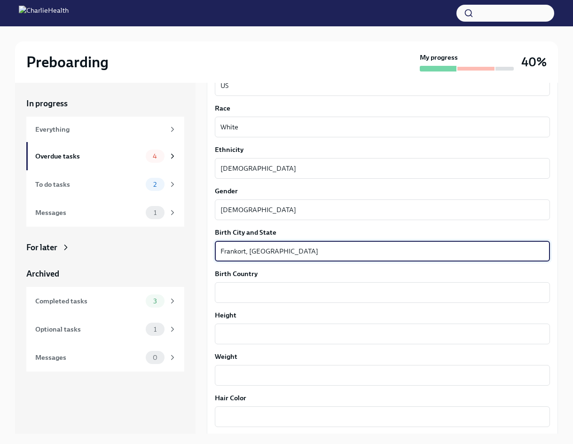
click at [236, 253] on textarea "Frankort, [GEOGRAPHIC_DATA]" at bounding box center [382, 250] width 324 height 11
type textarea "Frankfort, [GEOGRAPHIC_DATA]"
click at [243, 289] on textarea "Birth Country" at bounding box center [382, 292] width 324 height 11
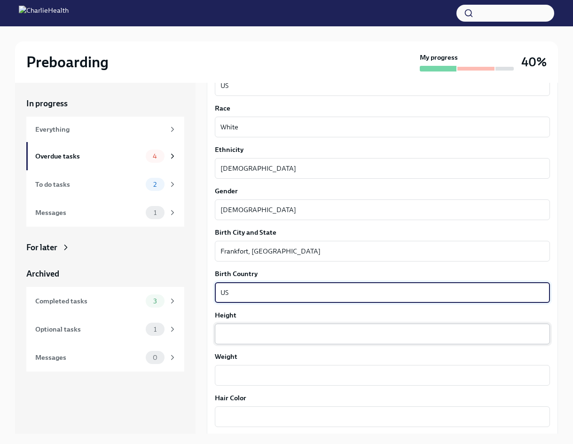
type textarea "US"
click at [245, 336] on textarea "Height" at bounding box center [382, 333] width 324 height 11
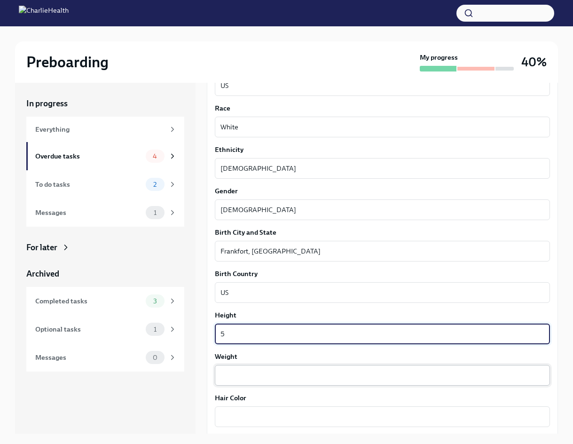
type textarea "5"
click at [232, 379] on textarea "Weight" at bounding box center [382, 374] width 324 height 11
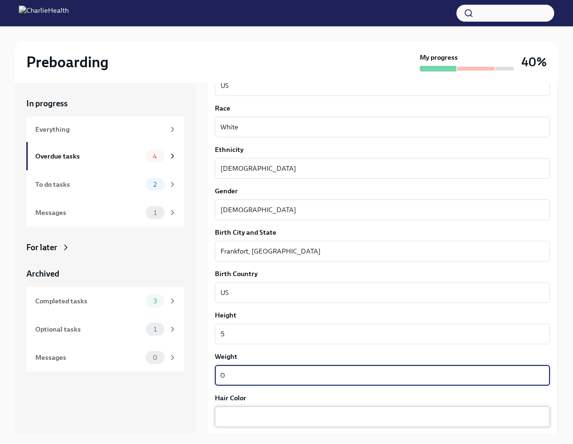
type textarea "0"
click at [241, 416] on textarea "Hair Color" at bounding box center [382, 416] width 324 height 11
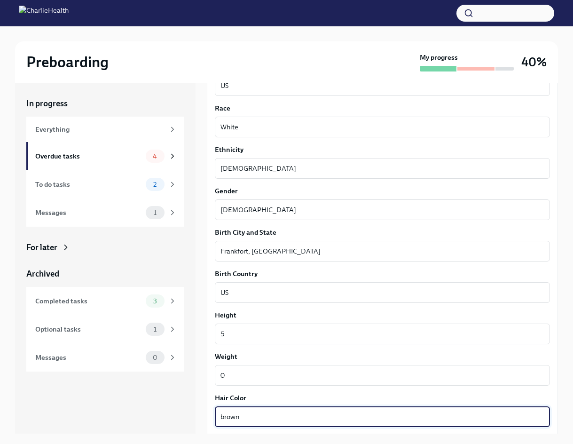
type textarea "brown"
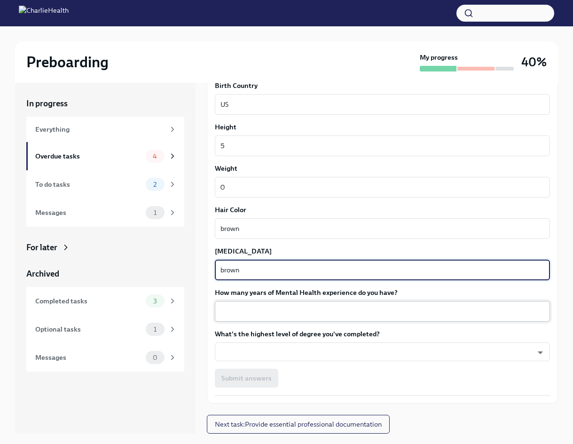
type textarea "brown"
click at [343, 305] on textarea "How many years of Mental Health experience do you have?" at bounding box center [382, 310] width 324 height 11
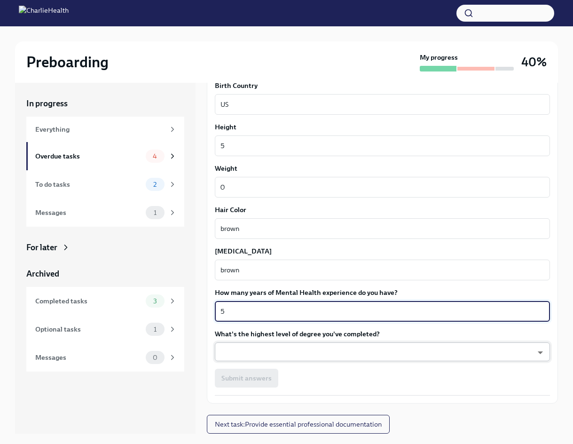
type textarea "5"
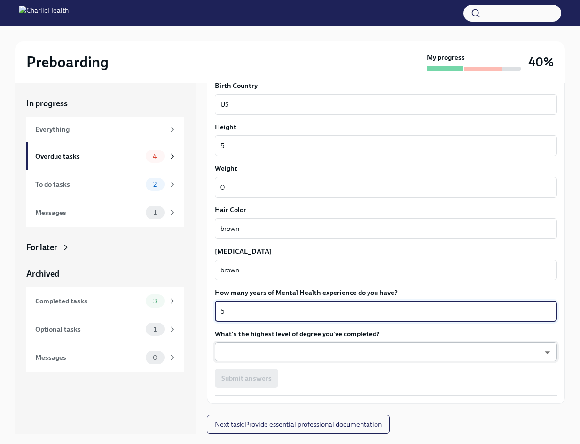
click at [347, 350] on body "Preboarding My progress 40% In progress Everything Overdue tasks 4 To do tasks …" at bounding box center [290, 229] width 580 height 459
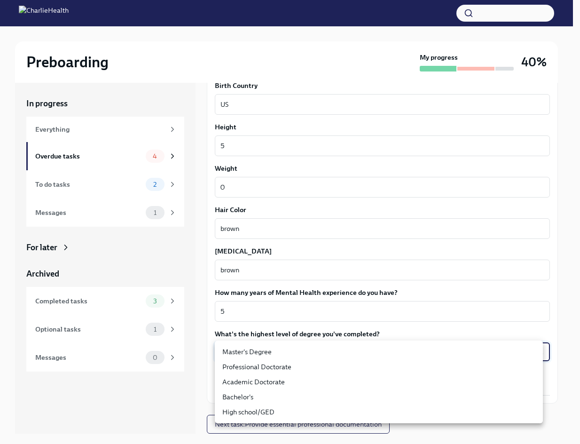
click at [300, 349] on li "Master's Degree" at bounding box center [379, 351] width 328 height 15
type input "2vBr-ghkD"
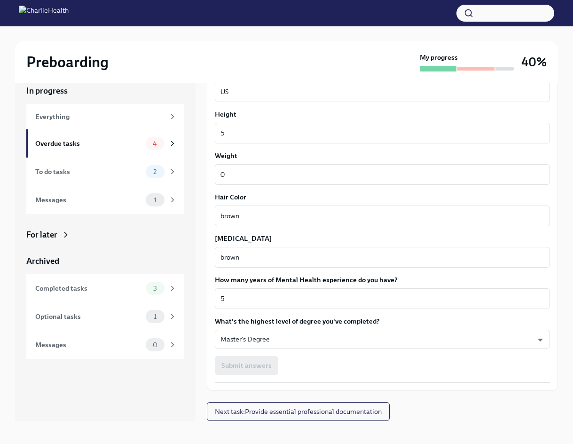
scroll to position [16, 0]
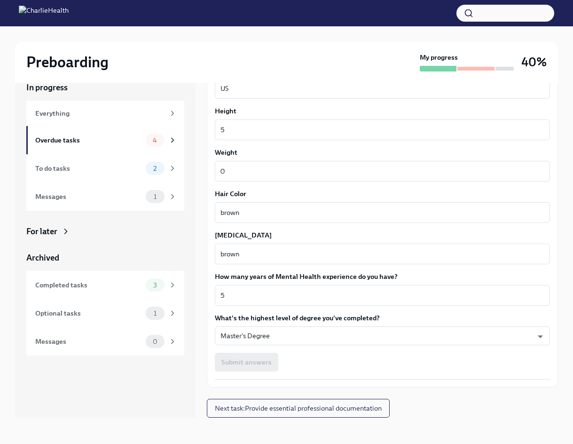
click at [233, 367] on div "Submit answers" at bounding box center [382, 361] width 335 height 19
click at [255, 364] on div "Submit answers" at bounding box center [382, 361] width 335 height 19
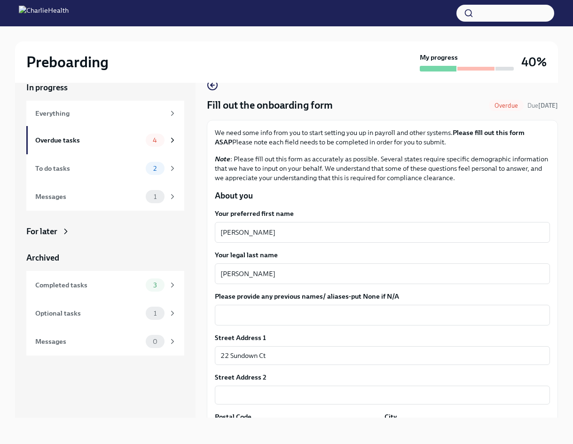
scroll to position [0, 0]
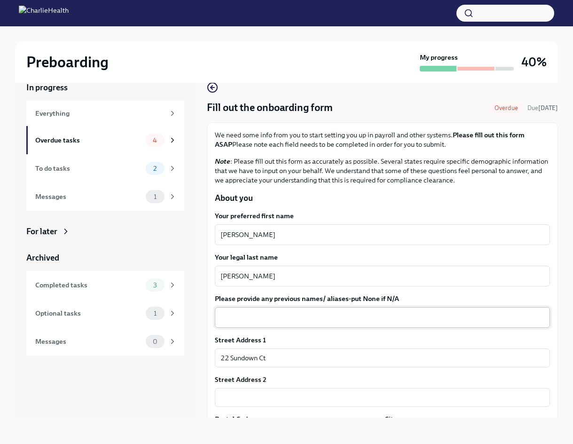
click at [286, 309] on div "x ​" at bounding box center [382, 317] width 335 height 21
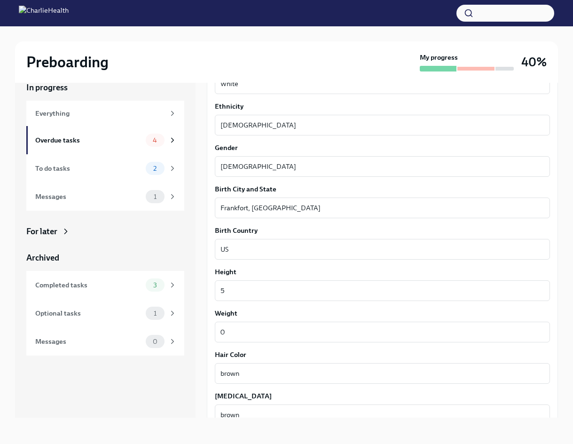
scroll to position [725, 0]
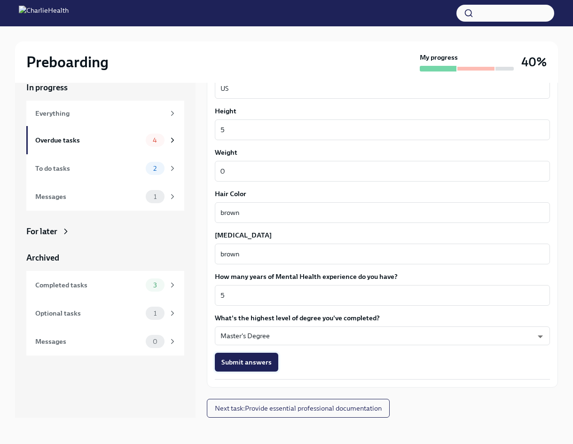
type textarea "N/A"
click at [254, 365] on span "Submit answers" at bounding box center [246, 361] width 50 height 9
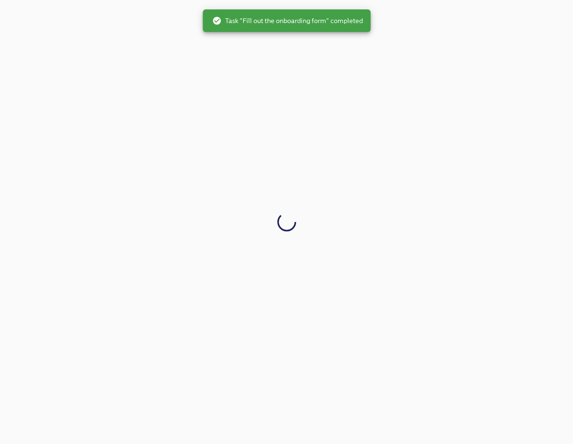
scroll to position [0, 0]
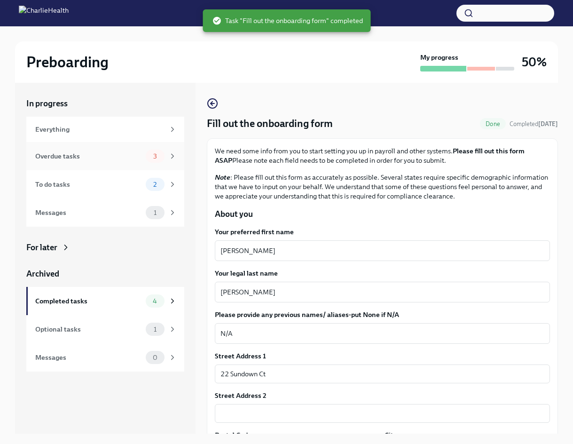
click at [175, 154] on icon at bounding box center [172, 156] width 8 height 8
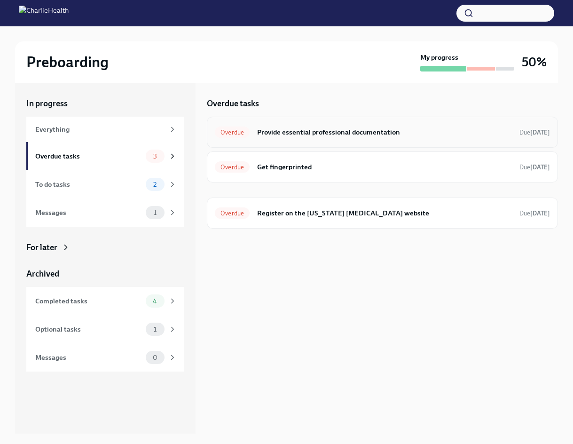
click at [310, 129] on h6 "Provide essential professional documentation" at bounding box center [384, 132] width 255 height 10
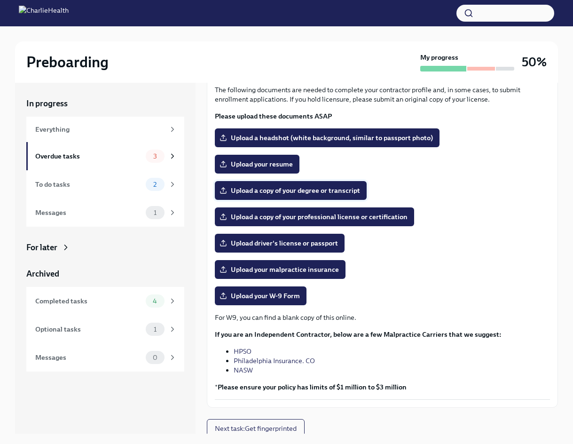
scroll to position [65, 0]
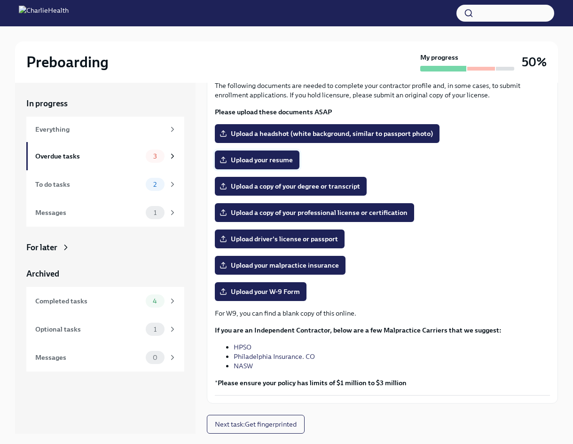
click at [285, 162] on span "Upload your resume" at bounding box center [256, 159] width 71 height 9
click at [0, 0] on input "Upload your resume" at bounding box center [0, 0] width 0 height 0
click at [271, 153] on label "Upload your resume" at bounding box center [257, 159] width 85 height 19
click at [0, 0] on input "Upload your resume" at bounding box center [0, 0] width 0 height 0
click at [330, 269] on span "Upload your malpractice insurance" at bounding box center [279, 264] width 117 height 9
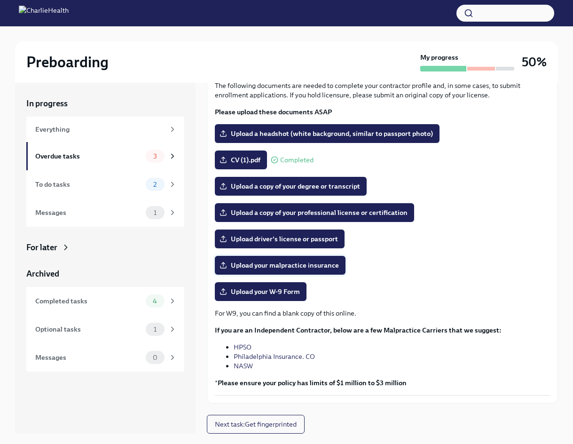
click at [0, 0] on input "Upload your malpractice insurance" at bounding box center [0, 0] width 0 height 0
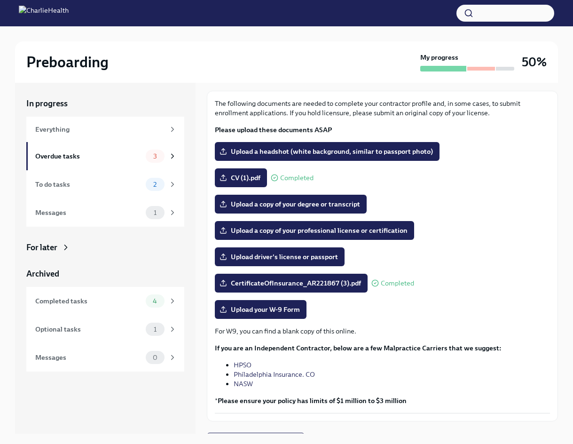
scroll to position [18, 0]
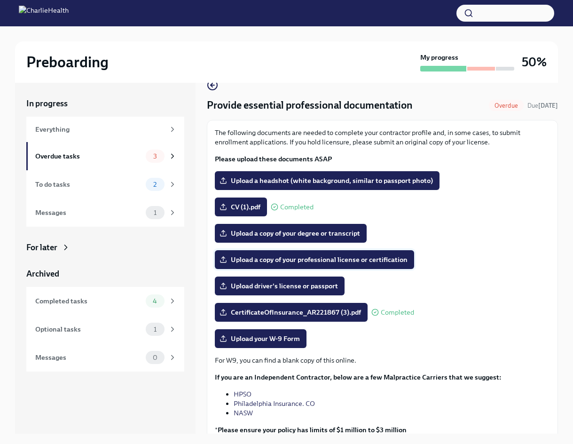
click at [389, 260] on span "Upload a copy of your professional license or certification" at bounding box center [314, 259] width 186 height 9
click at [0, 0] on input "Upload a copy of your professional license or certification" at bounding box center [0, 0] width 0 height 0
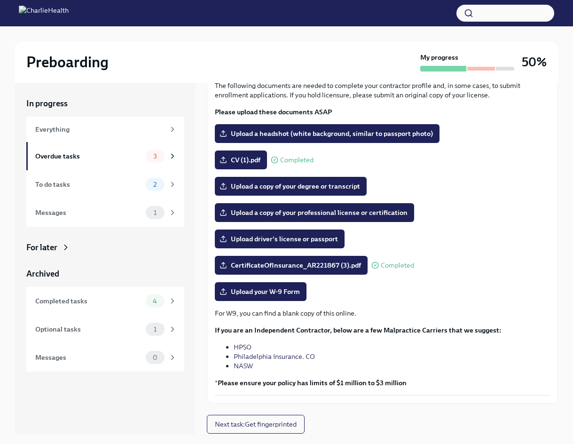
scroll to position [16, 0]
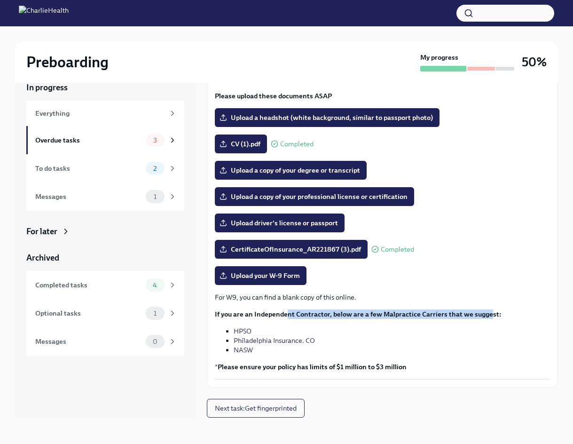
drag, startPoint x: 288, startPoint y: 316, endPoint x: 488, endPoint y: 314, distance: 199.7
click at [488, 314] on strong "If you are an Independent Contractor, below are a few Malpractice Carriers that…" at bounding box center [358, 314] width 287 height 8
click at [487, 315] on strong "If you are an Independent Contractor, below are a few Malpractice Carriers that…" at bounding box center [358, 314] width 287 height 8
click at [387, 343] on li "Philadelphia Insurance. CO" at bounding box center [392, 339] width 316 height 9
click at [380, 370] on strong "Please ensure your policy has limits of $1 million to $3 million" at bounding box center [312, 366] width 189 height 8
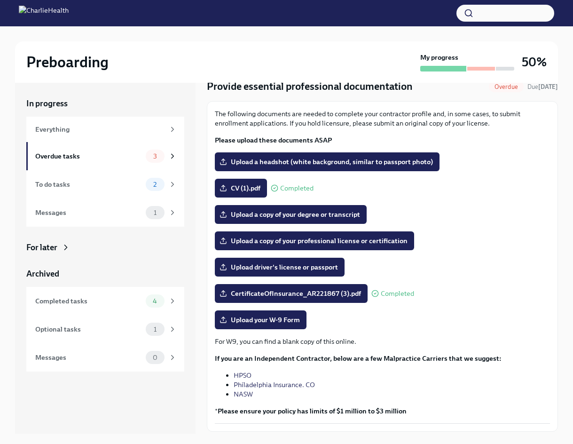
scroll to position [65, 0]
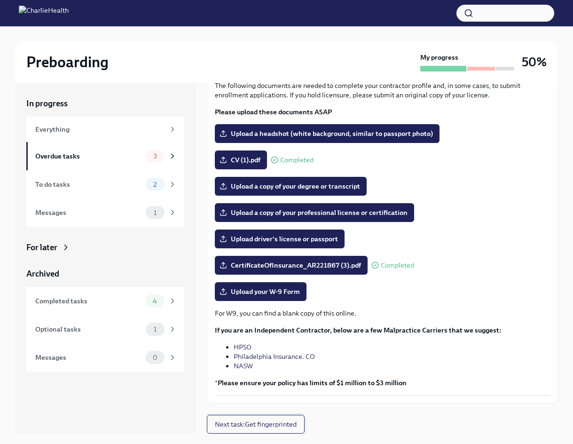
click at [249, 425] on span "Next task : Get fingerprinted" at bounding box center [256, 423] width 82 height 9
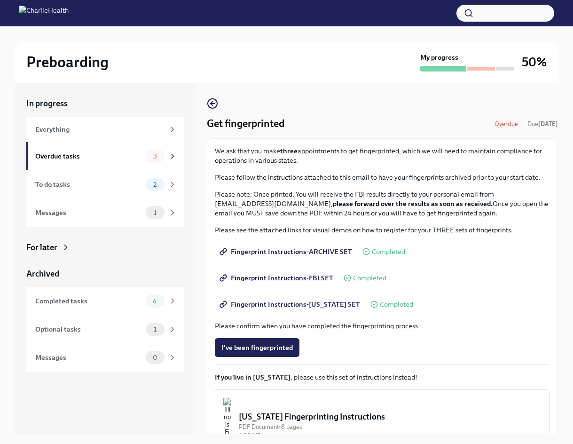
scroll to position [66, 0]
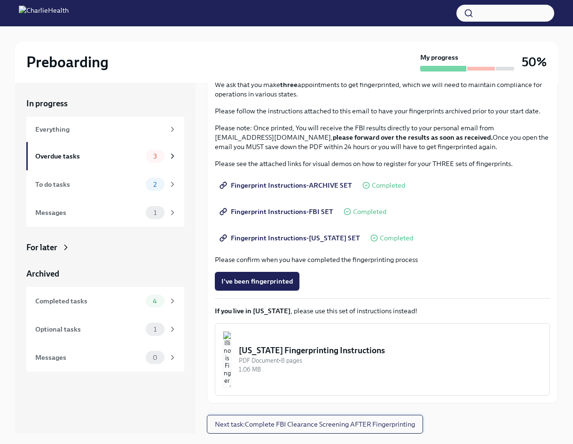
click at [301, 424] on span "Next task : Complete FBI Clearance Screening AFTER Fingerprinting" at bounding box center [315, 423] width 200 height 9
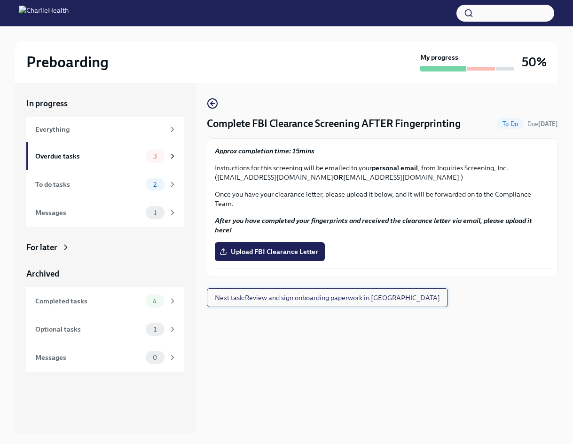
click at [330, 293] on span "Next task : Review and sign onboarding paperwork in [GEOGRAPHIC_DATA]" at bounding box center [327, 297] width 225 height 9
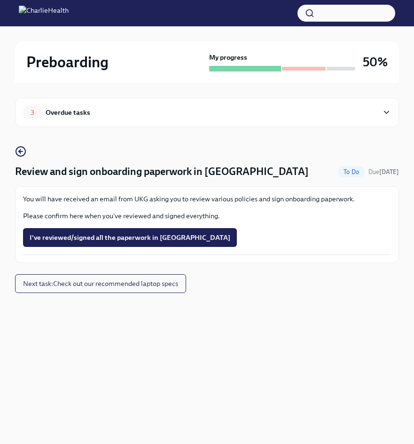
click at [110, 233] on span "I've reviewed/signed all the paperwork in [GEOGRAPHIC_DATA]" at bounding box center [130, 237] width 201 height 9
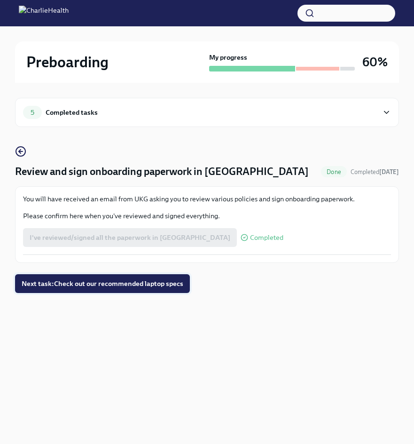
click at [112, 289] on button "Next task : Check out our recommended laptop specs" at bounding box center [102, 283] width 175 height 19
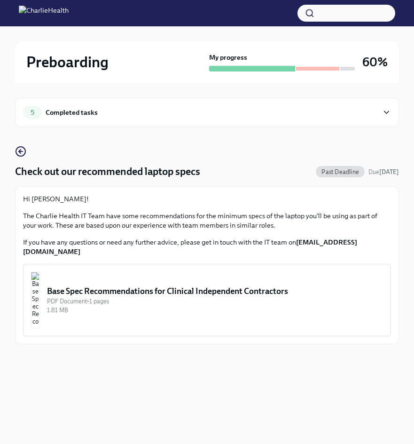
click at [75, 109] on div "Completed tasks" at bounding box center [72, 112] width 52 height 10
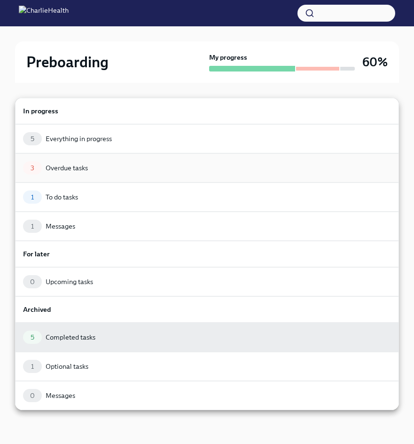
click at [75, 163] on div "3 Overdue tasks" at bounding box center [207, 167] width 368 height 13
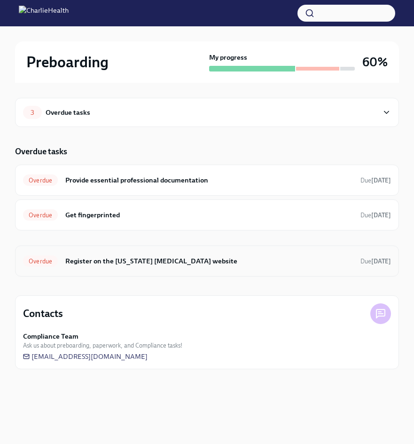
click at [140, 263] on h6 "Register on the [US_STATE] [MEDICAL_DATA] website" at bounding box center [209, 261] width 288 height 10
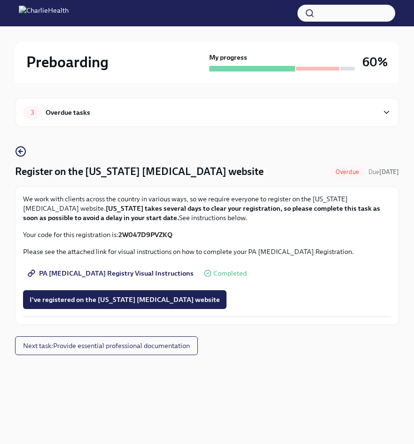
click at [136, 270] on span "PA [MEDICAL_DATA] Registry Visual Instructions" at bounding box center [112, 272] width 164 height 9
click at [332, 106] on div "3 Overdue tasks" at bounding box center [200, 112] width 355 height 13
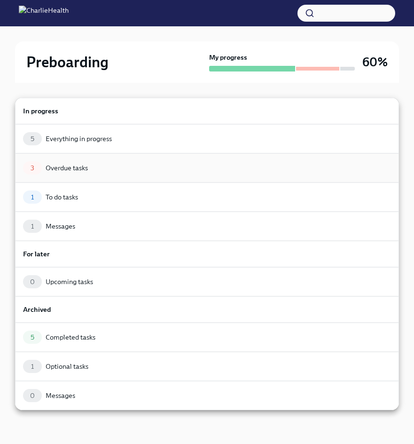
click at [304, 165] on div "3 Overdue tasks" at bounding box center [207, 167] width 368 height 13
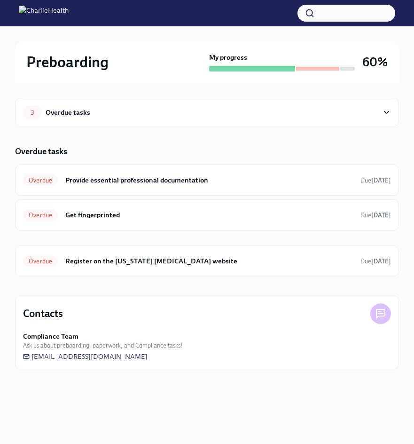
click at [361, 101] on div "3 Overdue tasks" at bounding box center [207, 112] width 384 height 29
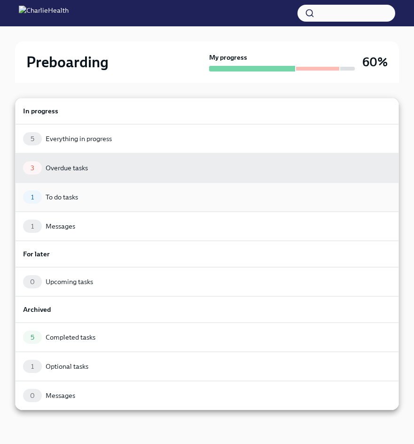
click at [305, 191] on div "1 To do tasks" at bounding box center [207, 196] width 368 height 13
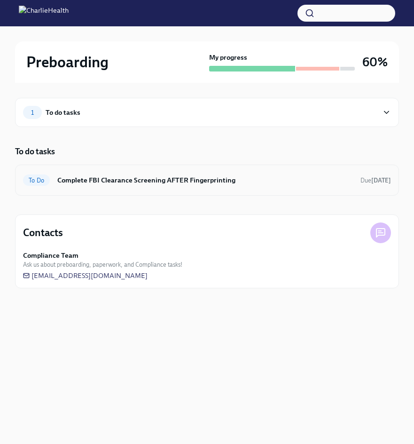
click at [264, 187] on div "To Do Complete FBI Clearance Screening AFTER Fingerprinting Due [DATE]" at bounding box center [207, 179] width 368 height 15
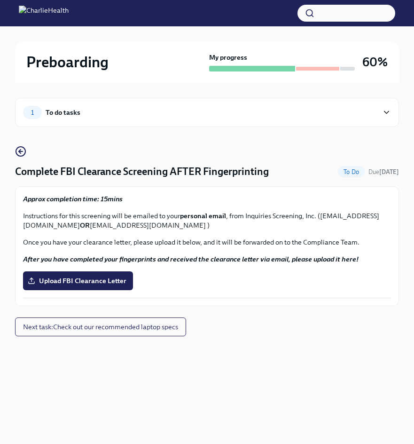
drag, startPoint x: 339, startPoint y: 95, endPoint x: 338, endPoint y: 101, distance: 6.3
click at [338, 101] on div "1 To do tasks Complete FBI Clearance Screening AFTER Fingerprinting To Do Due […" at bounding box center [207, 226] width 384 height 287
click at [335, 104] on div "1 To do tasks" at bounding box center [207, 112] width 384 height 29
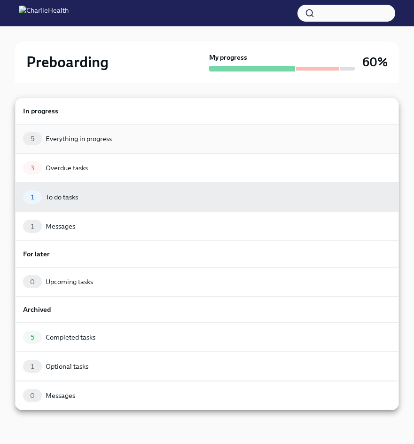
click at [110, 144] on div "5 Everything in progress" at bounding box center [207, 138] width 368 height 13
